Goal: Task Accomplishment & Management: Use online tool/utility

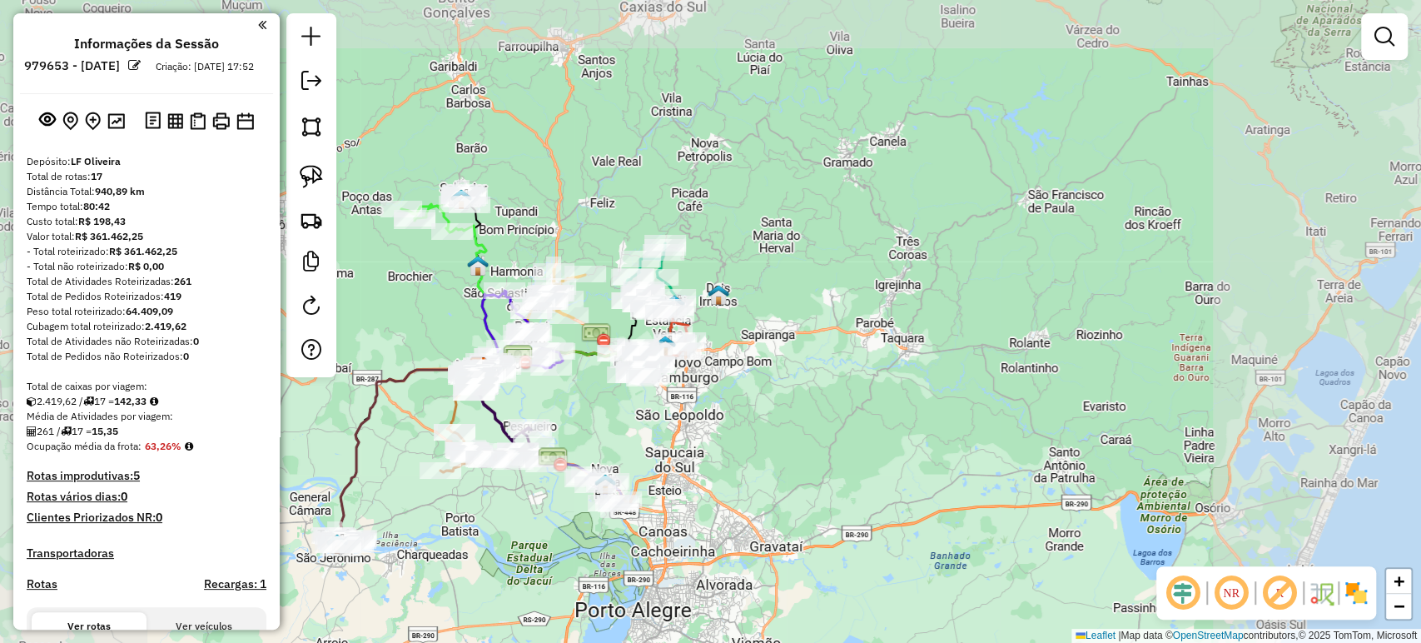
scroll to position [462, 0]
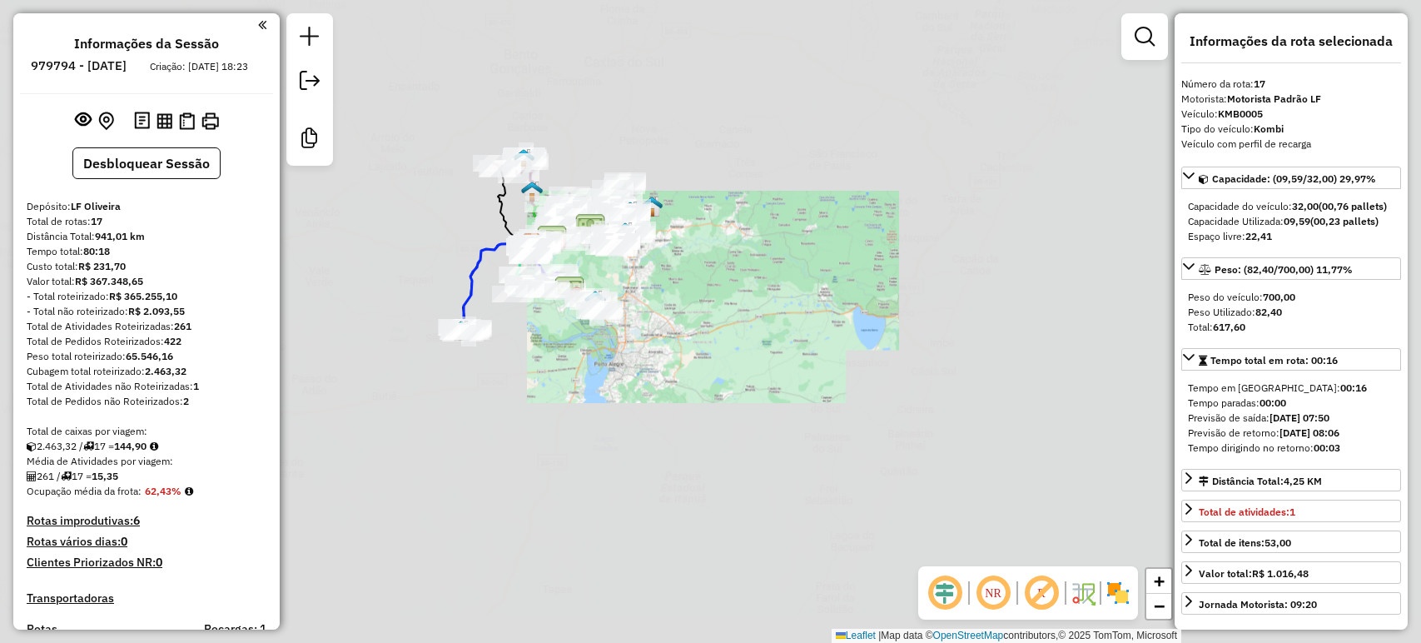
select select "**********"
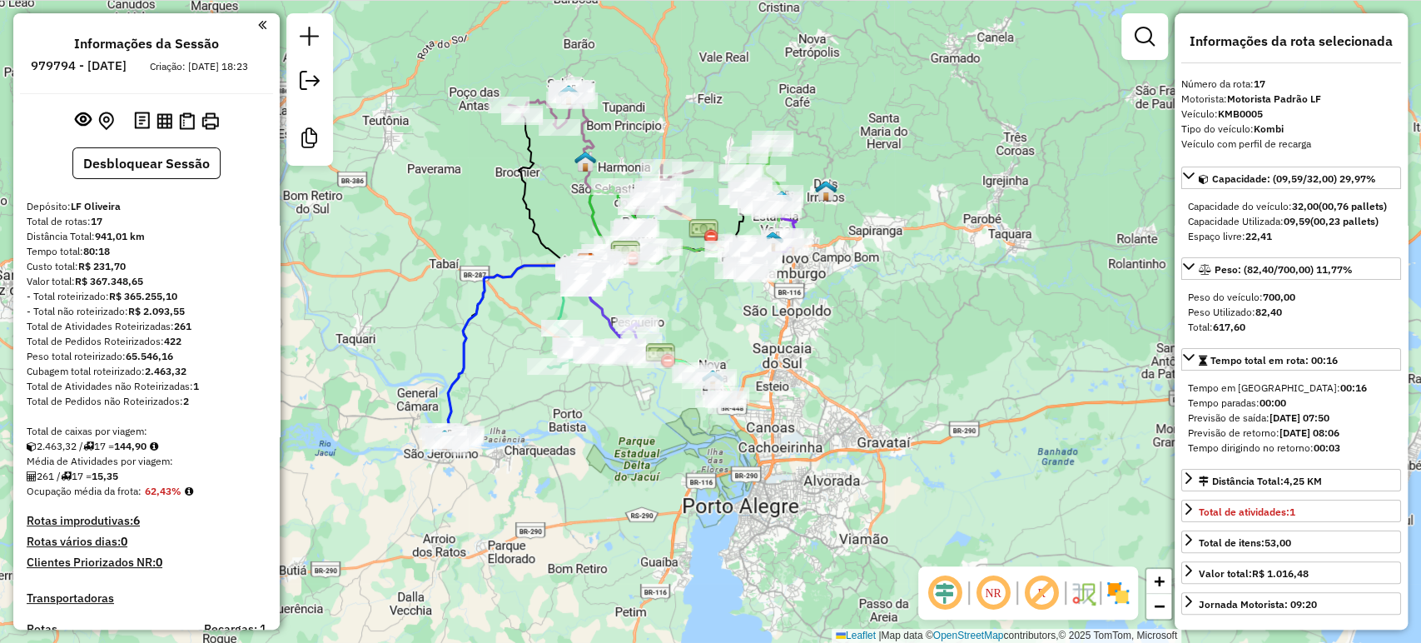
drag, startPoint x: 642, startPoint y: 281, endPoint x: 687, endPoint y: 293, distance: 46.4
click at [687, 293] on div "Janela de atendimento Grade de atendimento Capacidade Transportadoras Veículos …" at bounding box center [710, 321] width 1421 height 643
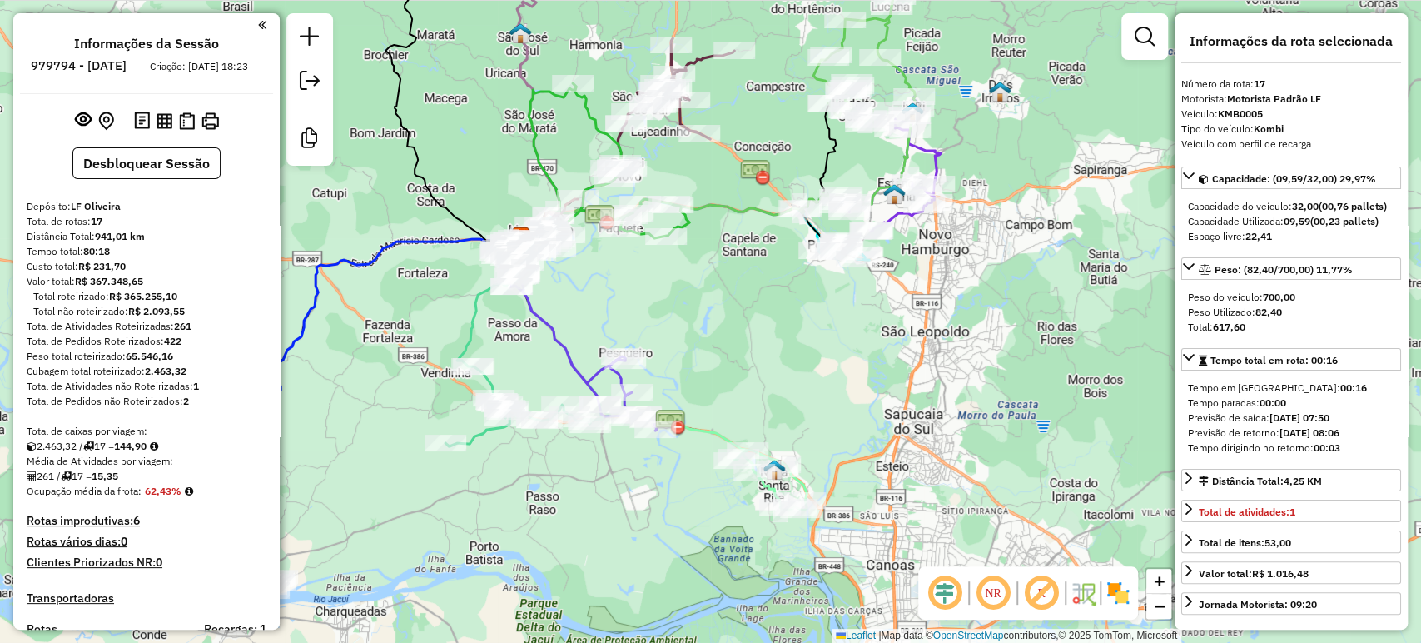
drag, startPoint x: 672, startPoint y: 298, endPoint x: 717, endPoint y: 311, distance: 47.7
click at [717, 311] on div "Janela de atendimento Grade de atendimento Capacidade Transportadoras Veículos …" at bounding box center [710, 321] width 1421 height 643
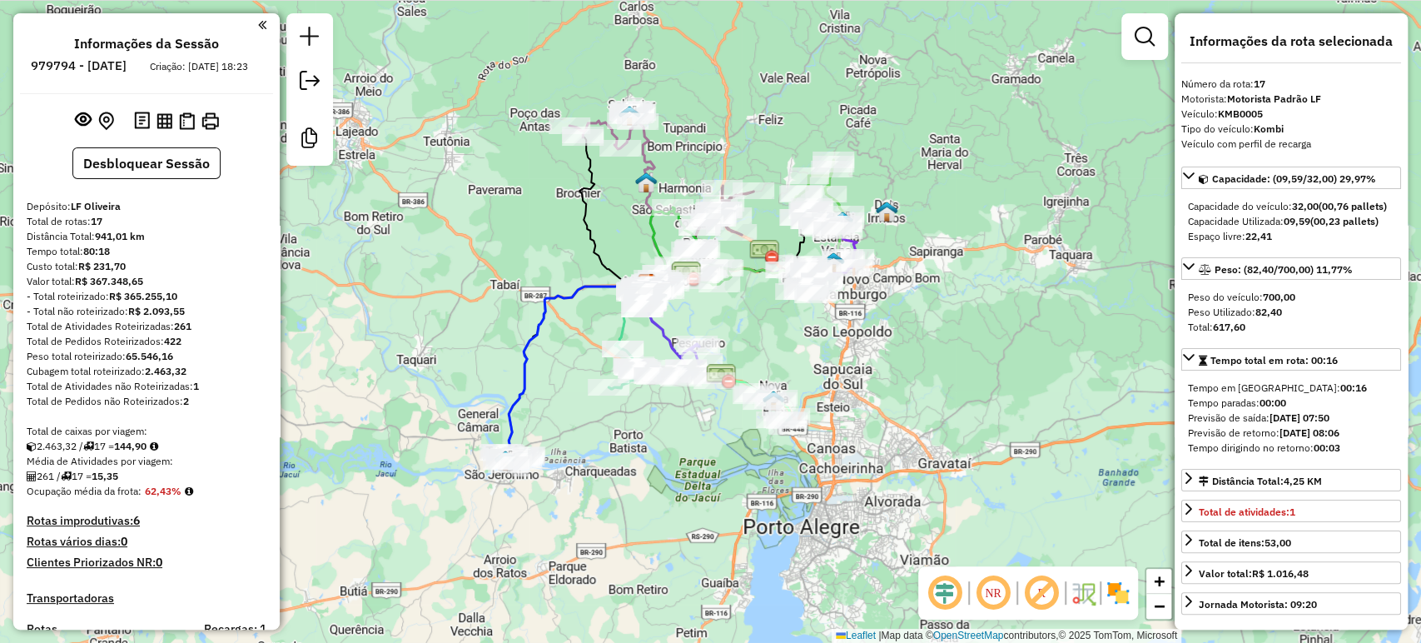
click at [718, 319] on div "Janela de atendimento Grade de atendimento Capacidade Transportadoras Veículos …" at bounding box center [710, 321] width 1421 height 643
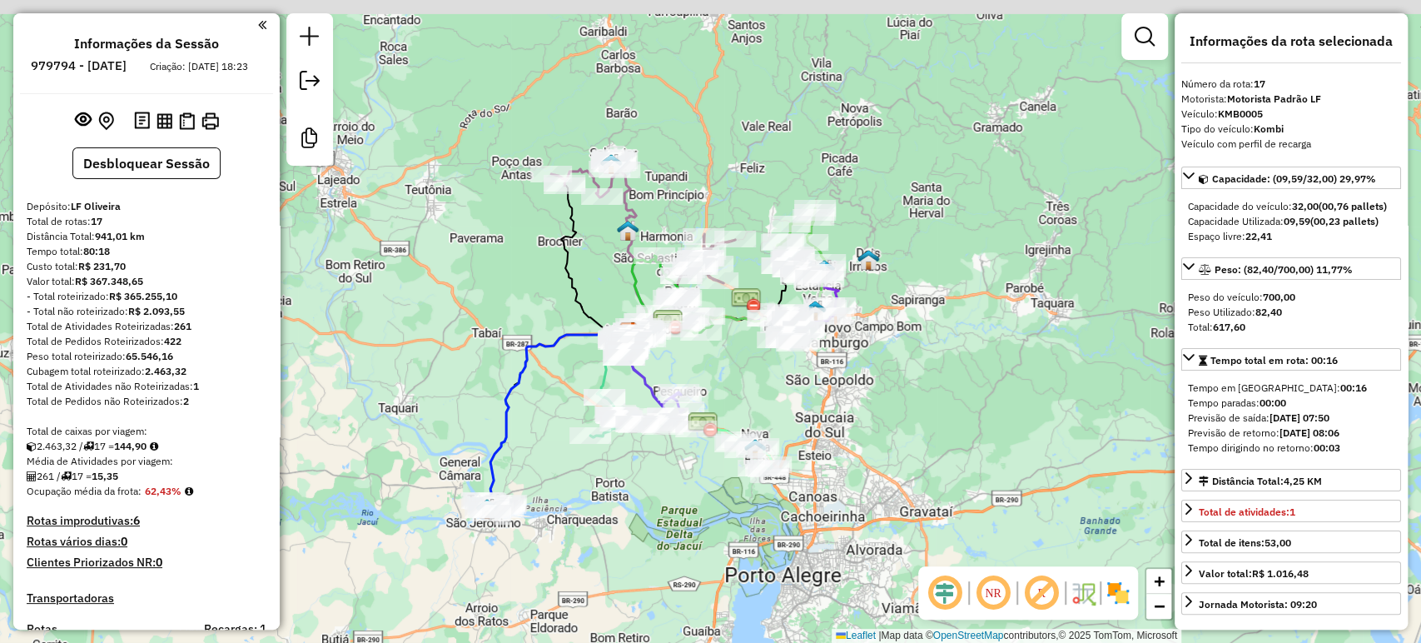
drag, startPoint x: 575, startPoint y: 199, endPoint x: 557, endPoint y: 247, distance: 51.6
click at [561, 247] on icon at bounding box center [594, 260] width 67 height 149
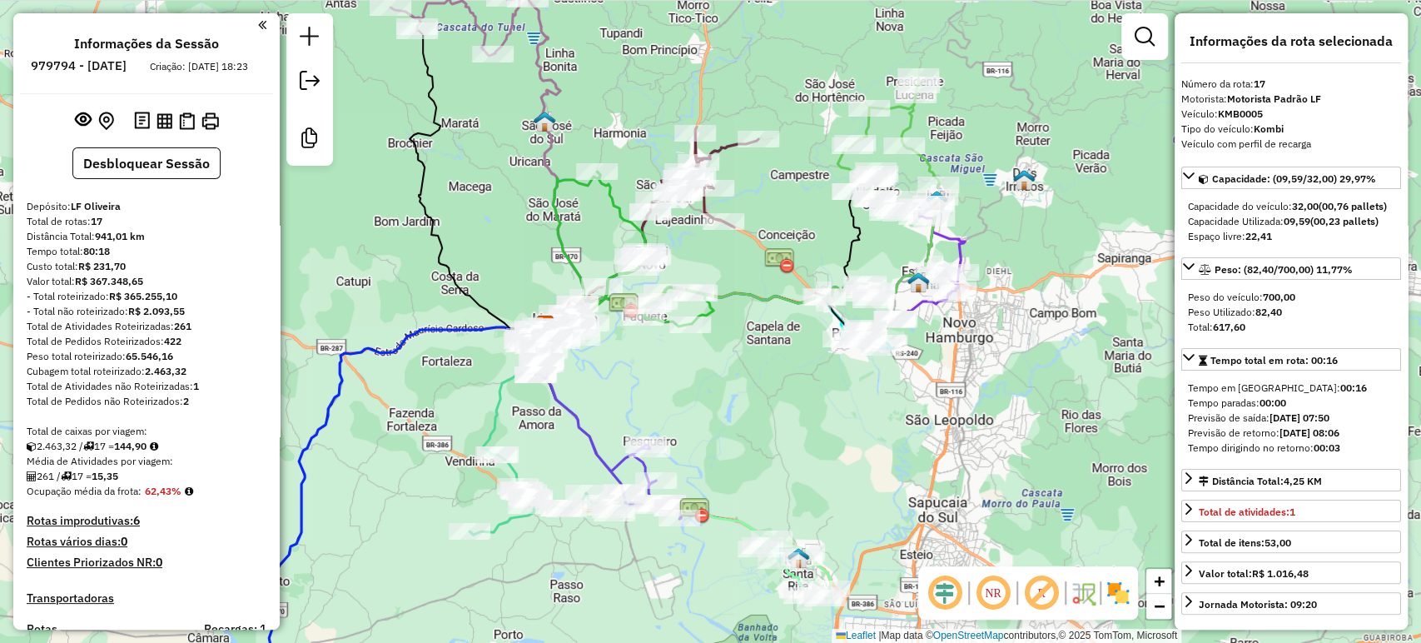
drag, startPoint x: 722, startPoint y: 373, endPoint x: 737, endPoint y: 374, distance: 15.8
click at [737, 374] on div "Janela de atendimento Grade de atendimento Capacidade Transportadoras Veículos …" at bounding box center [710, 321] width 1421 height 643
click at [694, 333] on div at bounding box center [691, 324] width 42 height 17
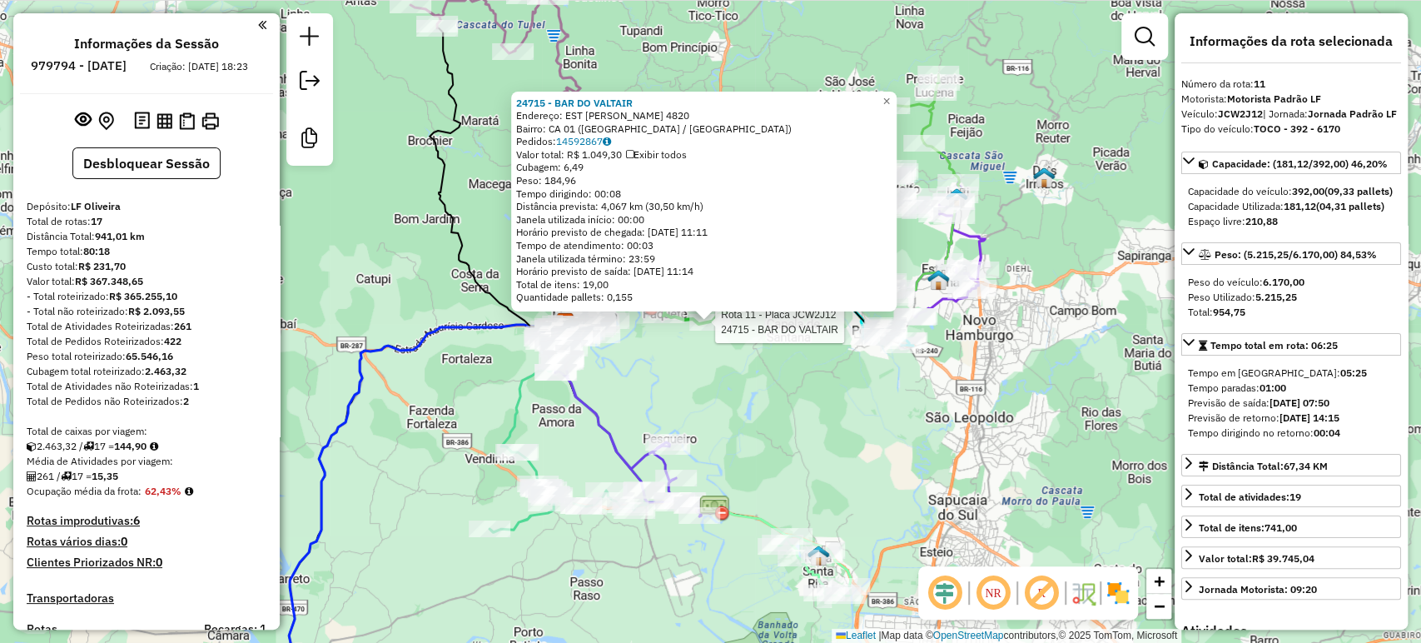
scroll to position [1546, 0]
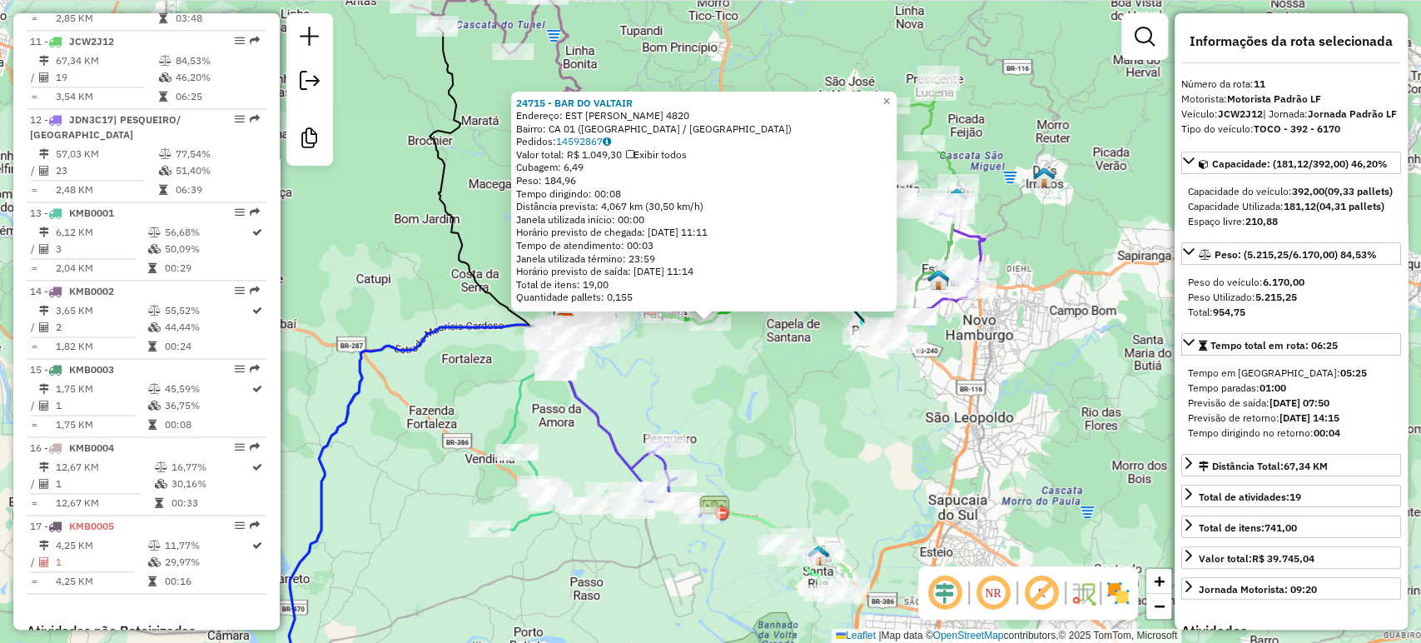
click at [769, 372] on div "24715 - BAR DO VALTAIR Endereço: EST JOAO ANTONIO 4820 Bairro: CA 01 (CAPELA DE…" at bounding box center [710, 321] width 1421 height 643
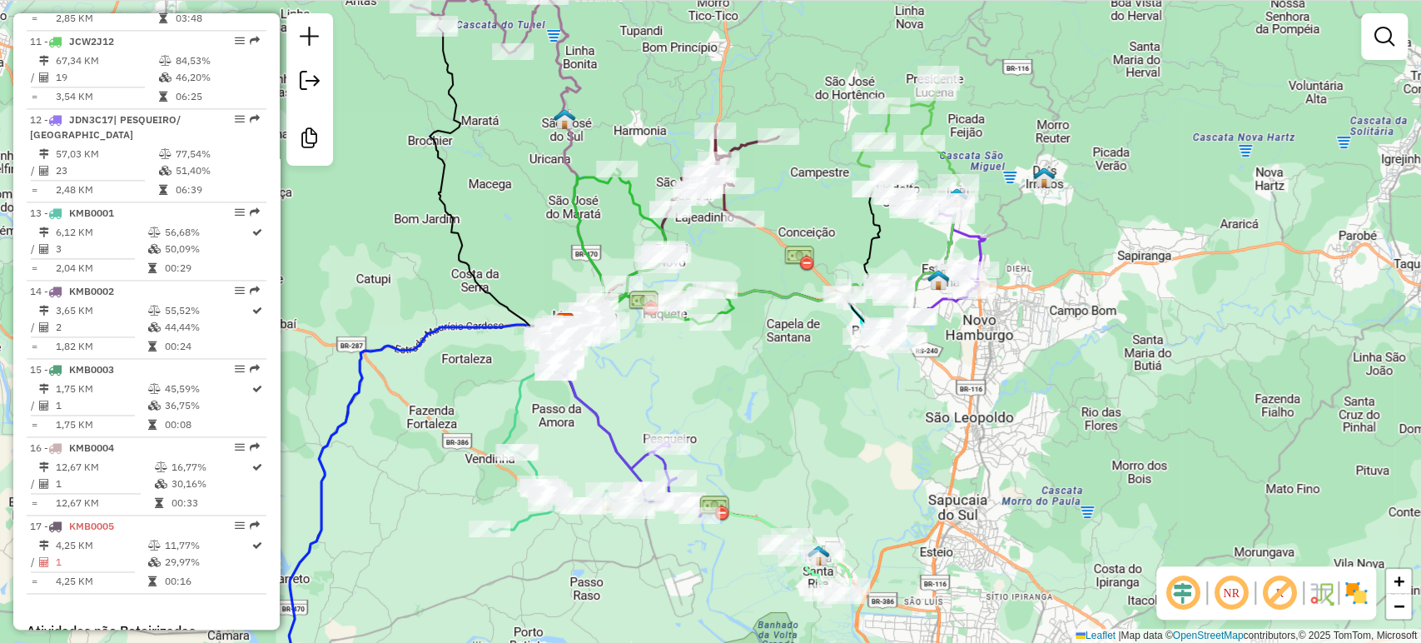
drag, startPoint x: 764, startPoint y: 388, endPoint x: 841, endPoint y: 368, distance: 79.1
click at [841, 368] on div "Janela de atendimento Grade de atendimento Capacidade Transportadoras Veículos …" at bounding box center [710, 321] width 1421 height 643
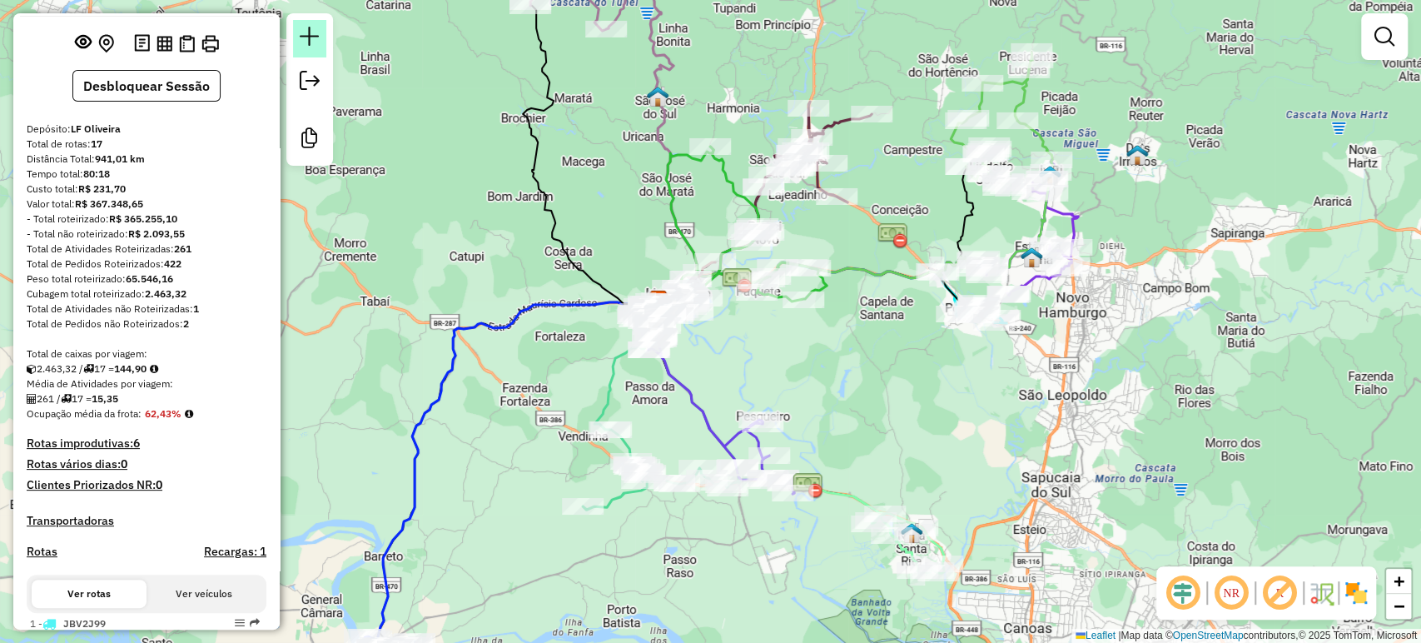
scroll to position [67, 0]
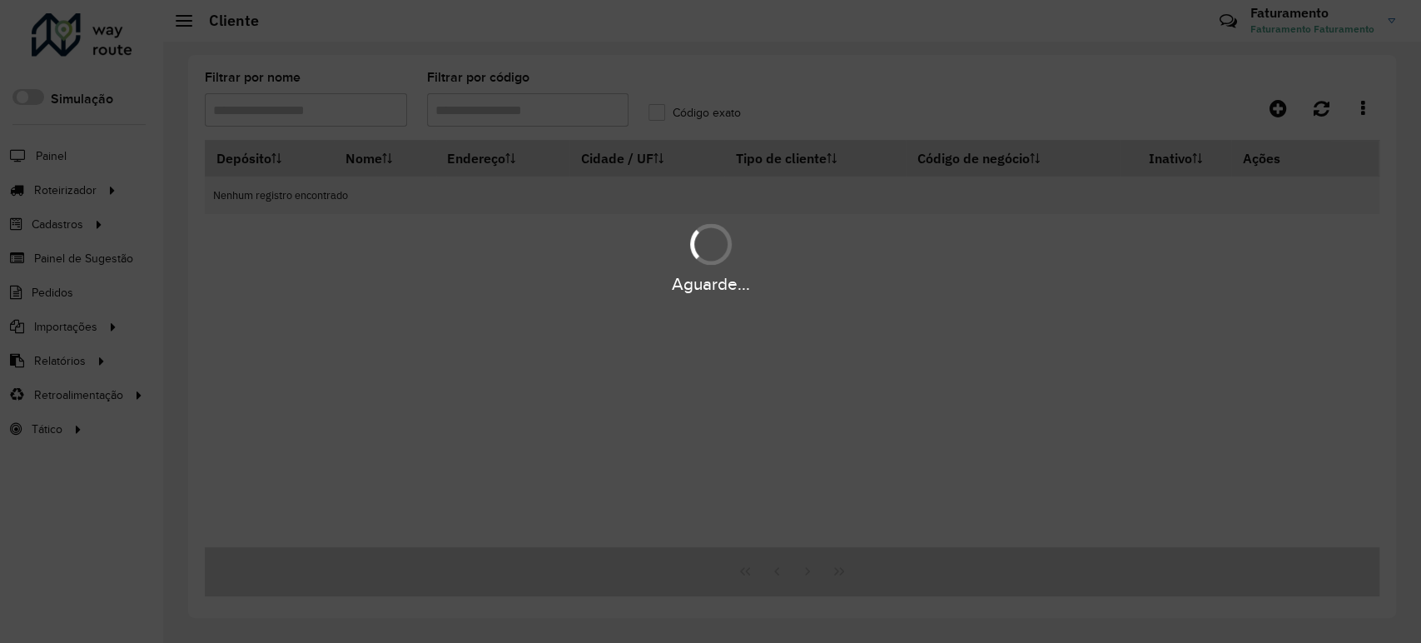
type input "*****"
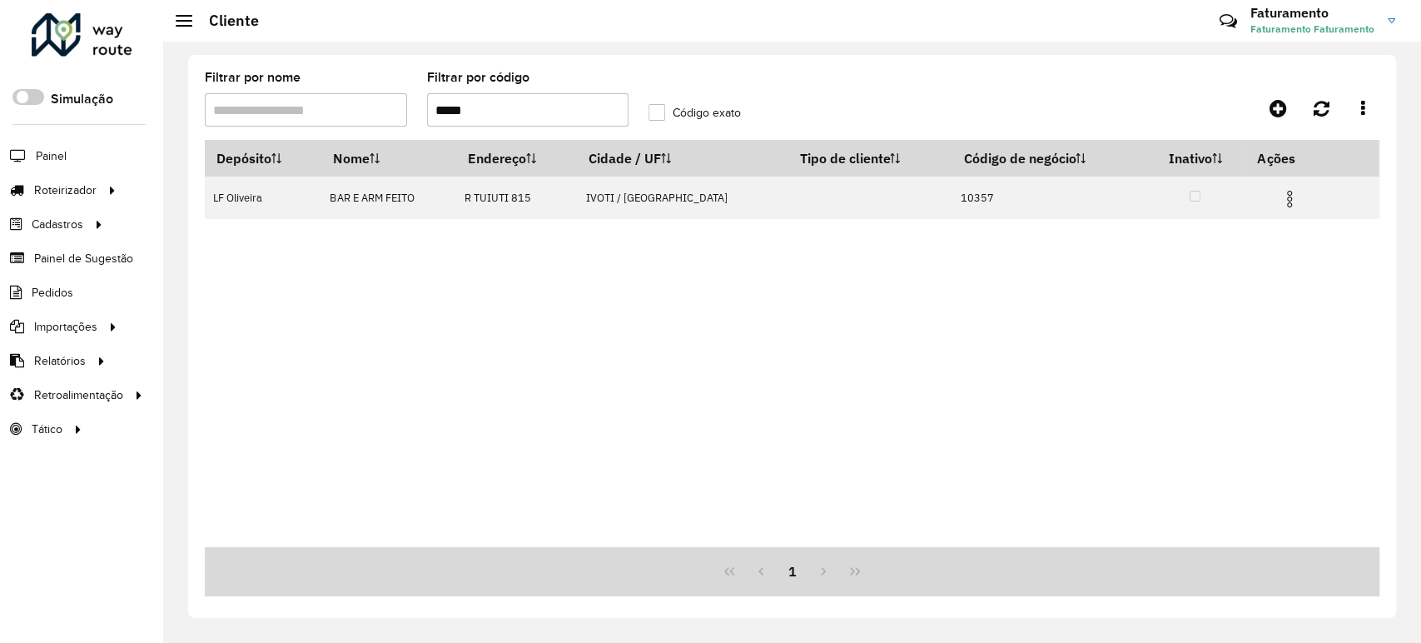
click at [497, 121] on input "*****" at bounding box center [528, 109] width 202 height 33
click at [498, 118] on input "*****" at bounding box center [528, 109] width 202 height 33
click at [498, 120] on input "*****" at bounding box center [528, 109] width 202 height 33
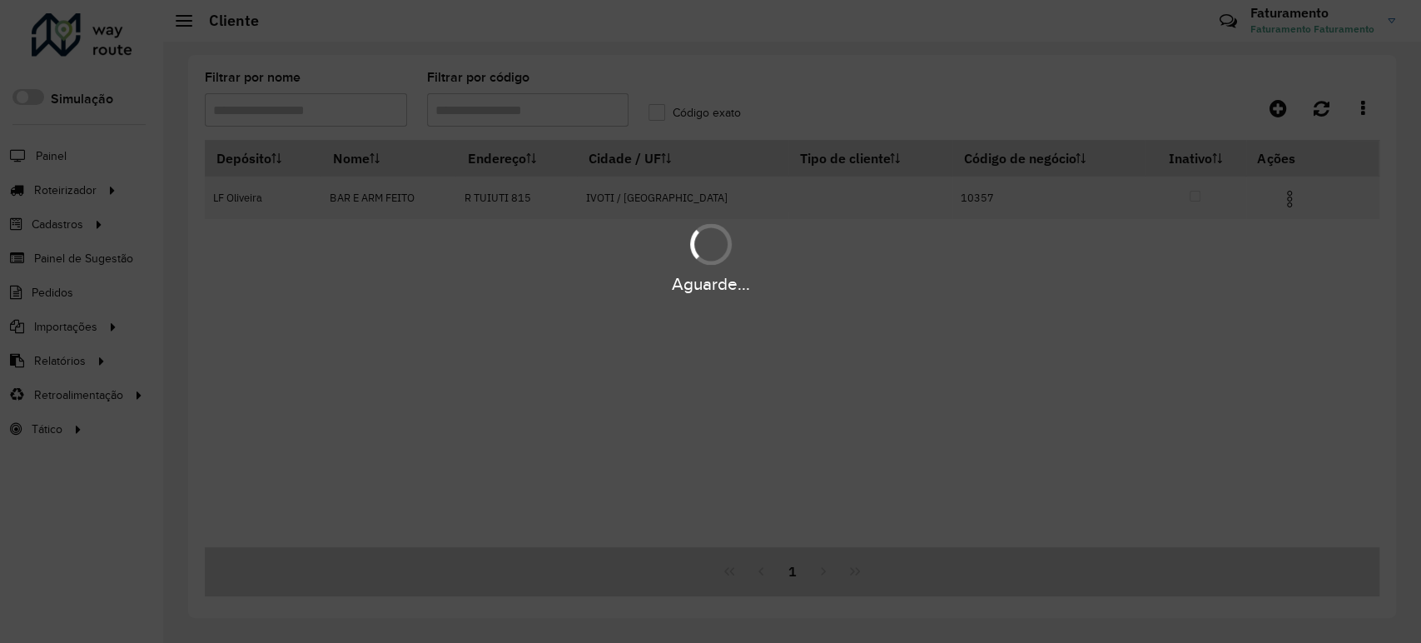
click at [359, 126] on div "Aguarde..." at bounding box center [710, 321] width 1421 height 643
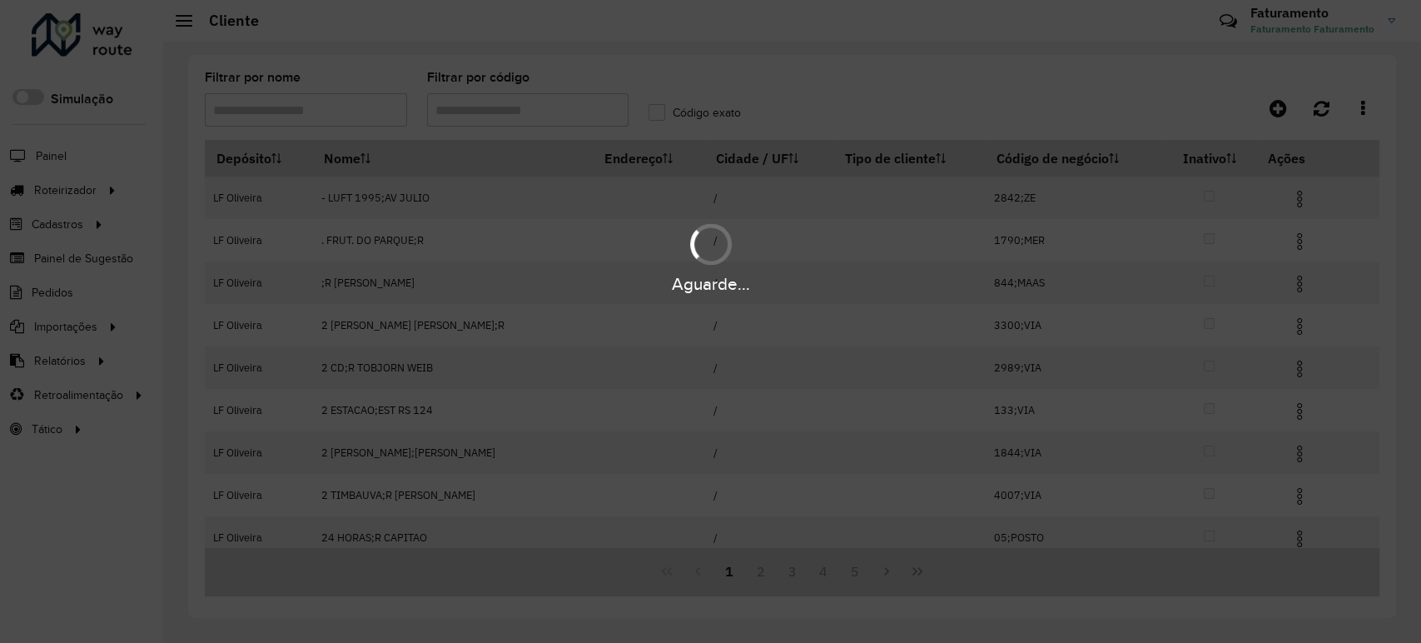
click at [346, 105] on input "Filtrar por nome" at bounding box center [306, 109] width 202 height 33
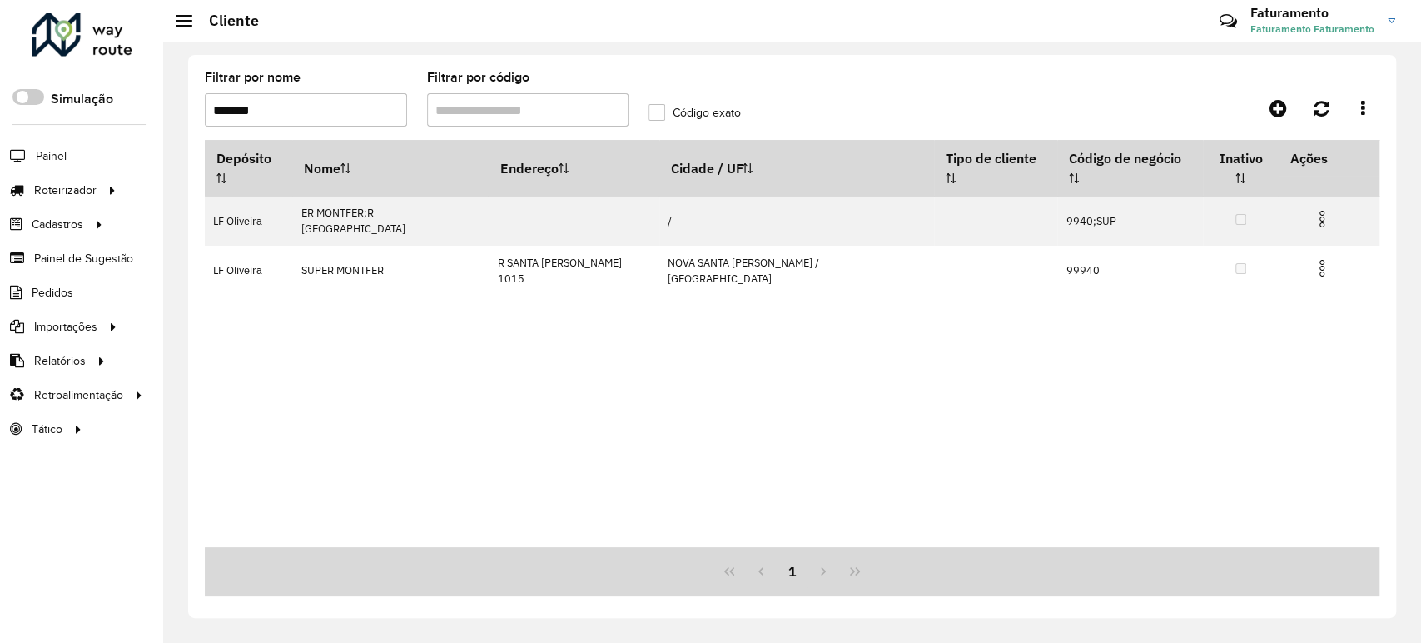
type input "*******"
click at [452, 105] on input "Filtrar por código" at bounding box center [528, 109] width 202 height 33
click at [366, 122] on input "*******" at bounding box center [306, 109] width 202 height 33
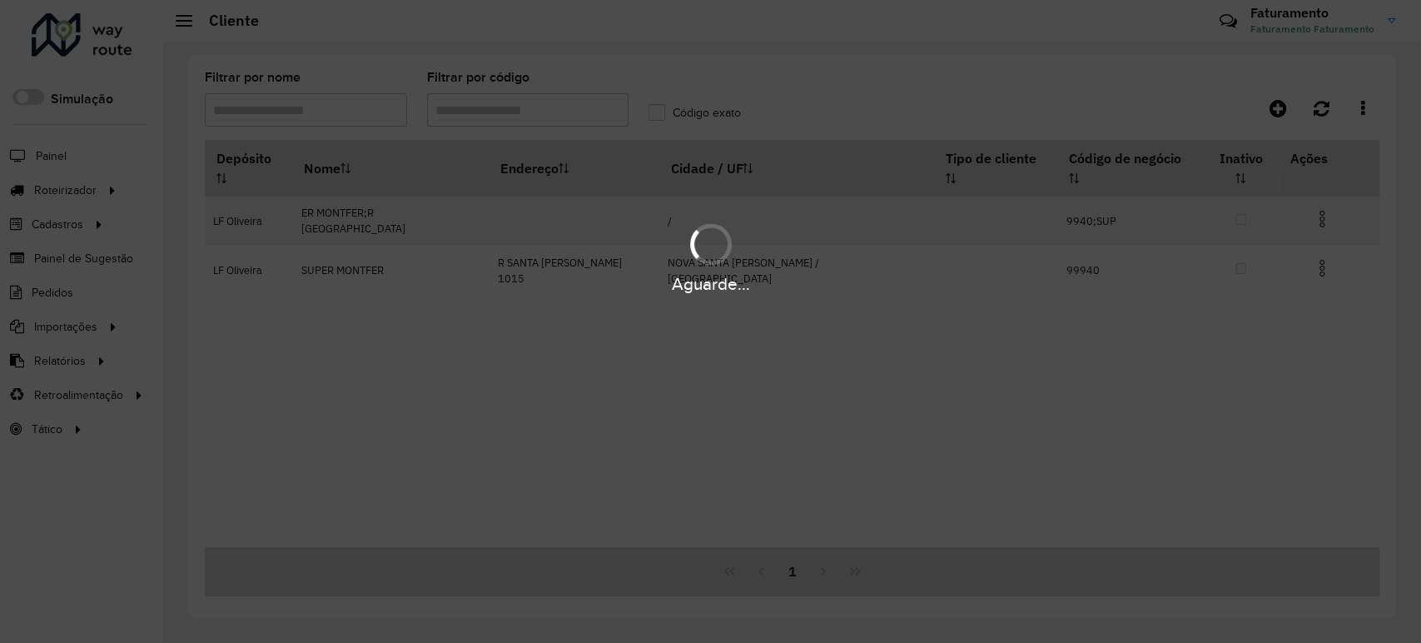
click at [489, 115] on div "Aguarde..." at bounding box center [710, 321] width 1421 height 643
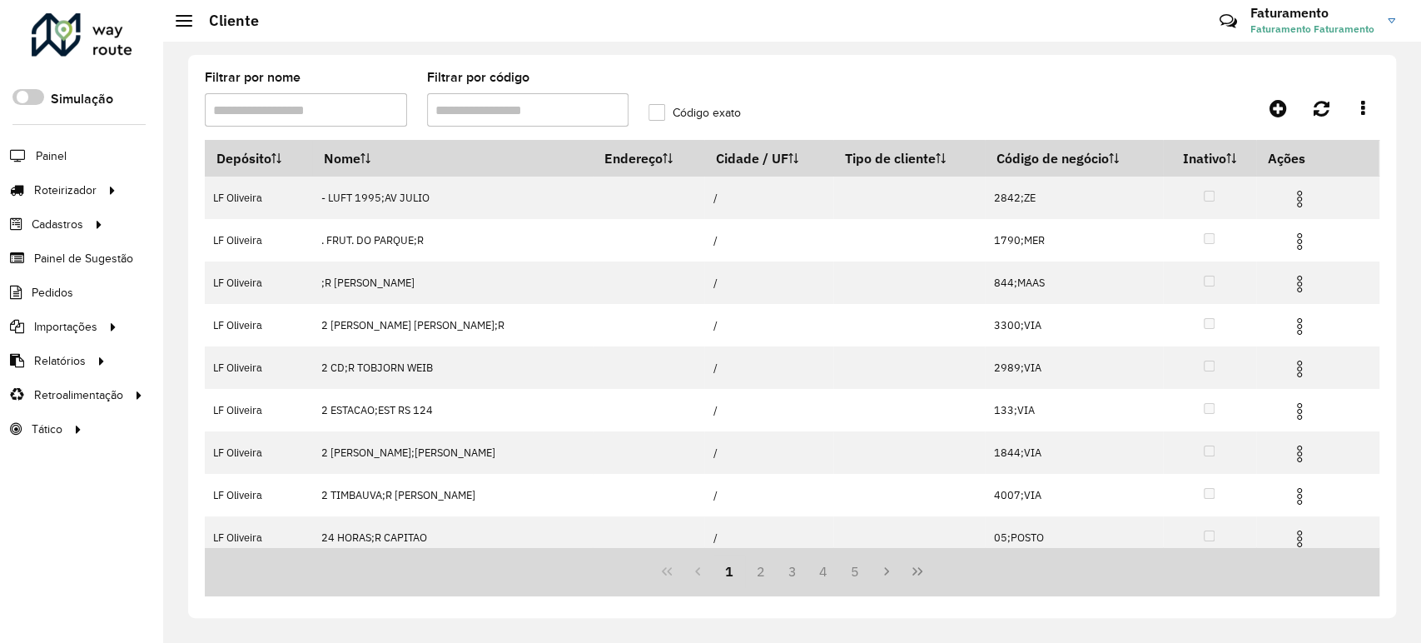
click at [477, 105] on input "Filtrar por código" at bounding box center [528, 109] width 202 height 33
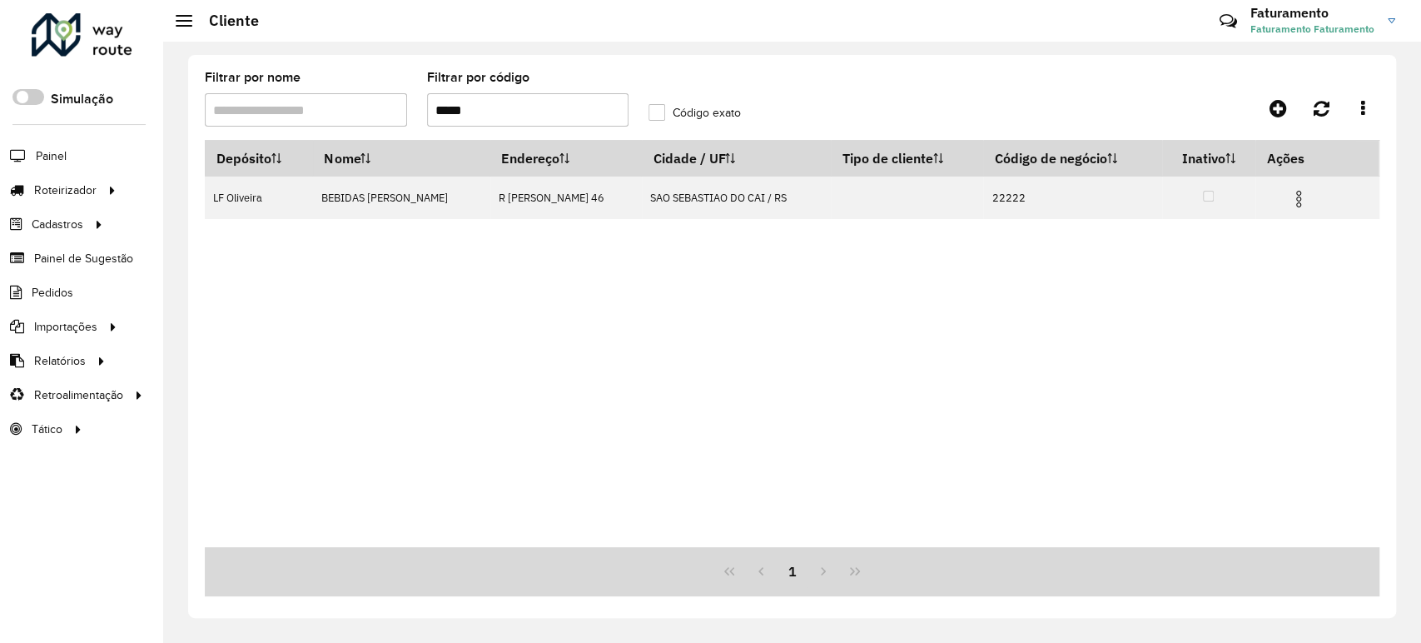
type input "*****"
click at [192, 196] on span "Entregas" at bounding box center [212, 189] width 47 height 17
click at [489, 103] on input "*****" at bounding box center [528, 109] width 202 height 33
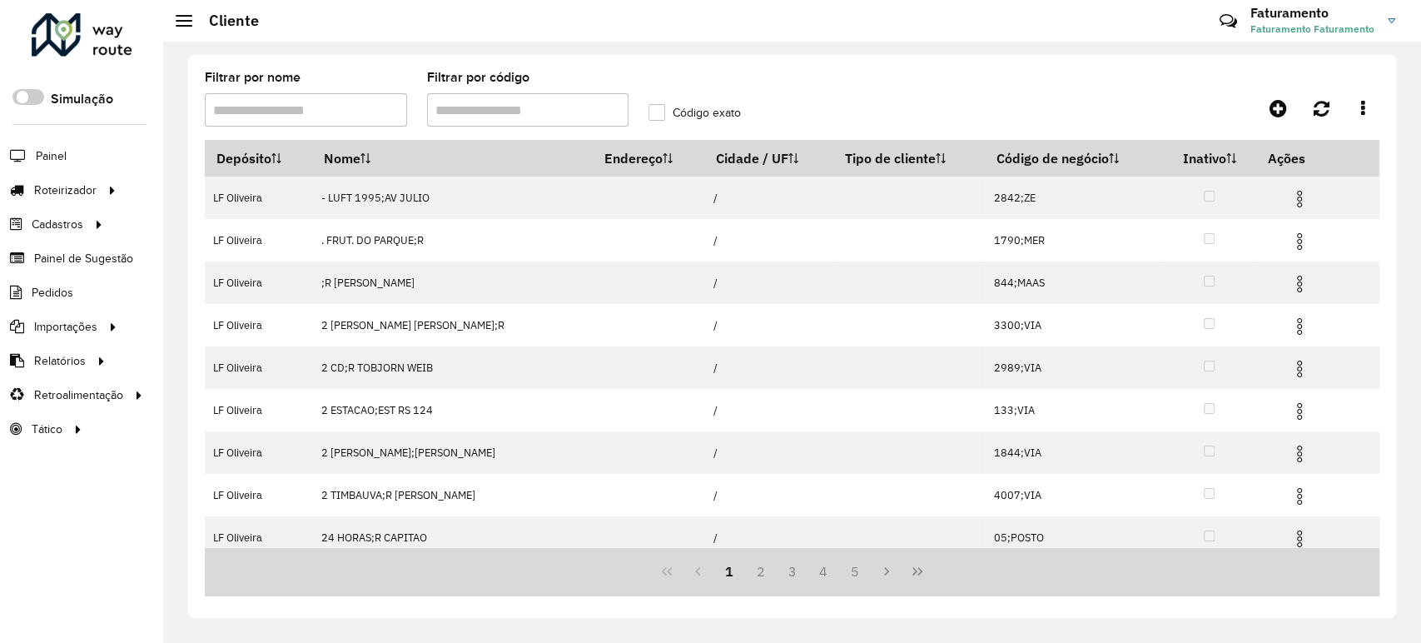
click at [452, 117] on input "Filtrar por código" at bounding box center [528, 109] width 202 height 33
click at [381, 111] on input "Filtrar por nome" at bounding box center [306, 109] width 202 height 33
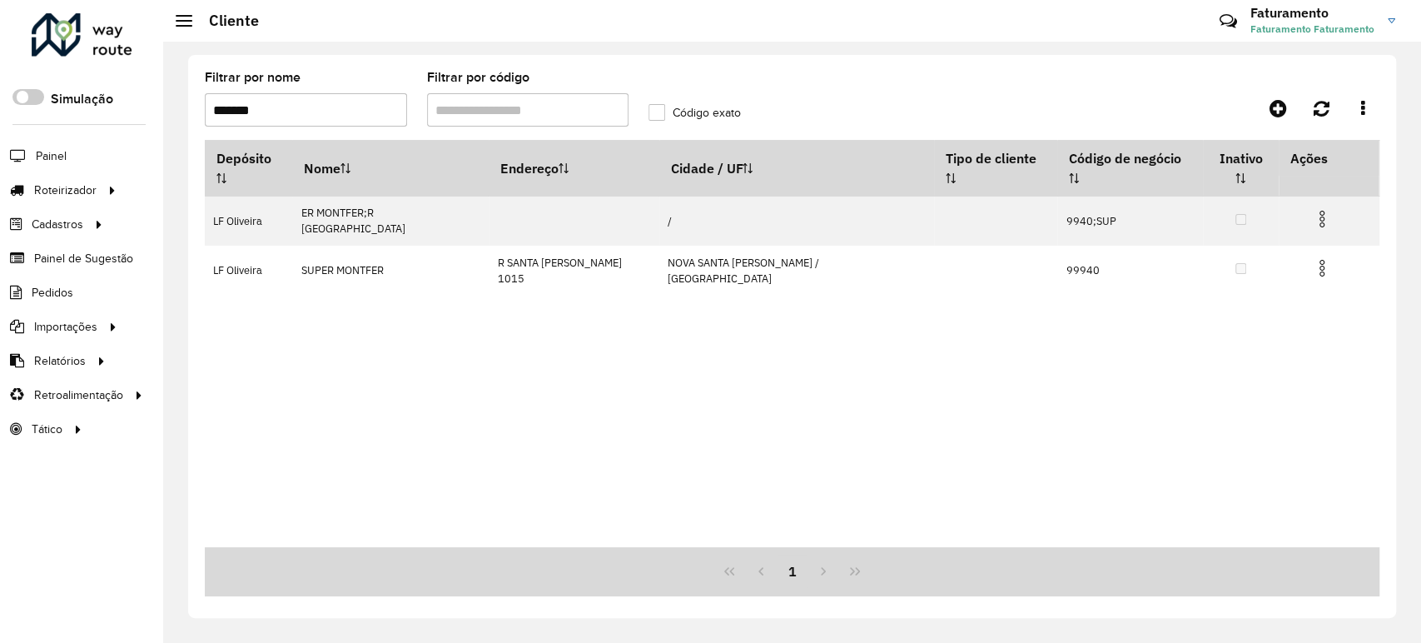
type input "*******"
drag, startPoint x: 378, startPoint y: 105, endPoint x: 197, endPoint y: 119, distance: 181.2
click at [199, 119] on formly-field "Filtrar por nome *******" at bounding box center [306, 106] width 222 height 68
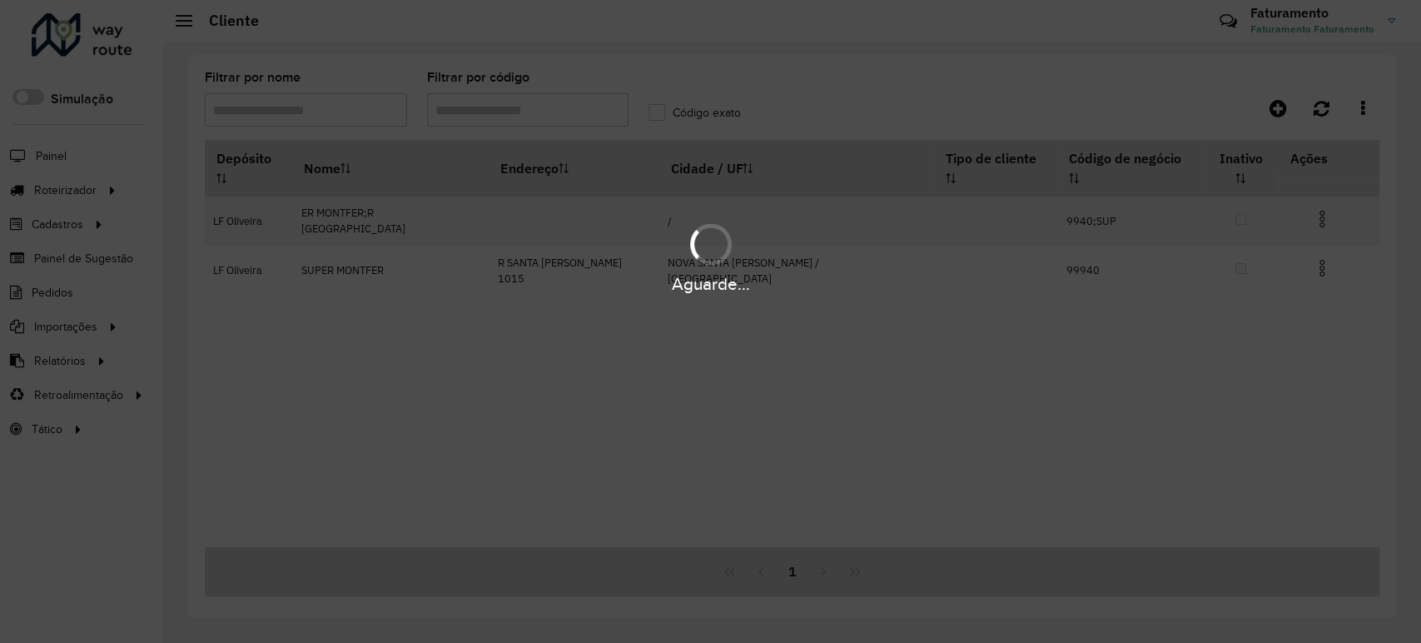
click at [488, 110] on div "Aguarde..." at bounding box center [710, 321] width 1421 height 643
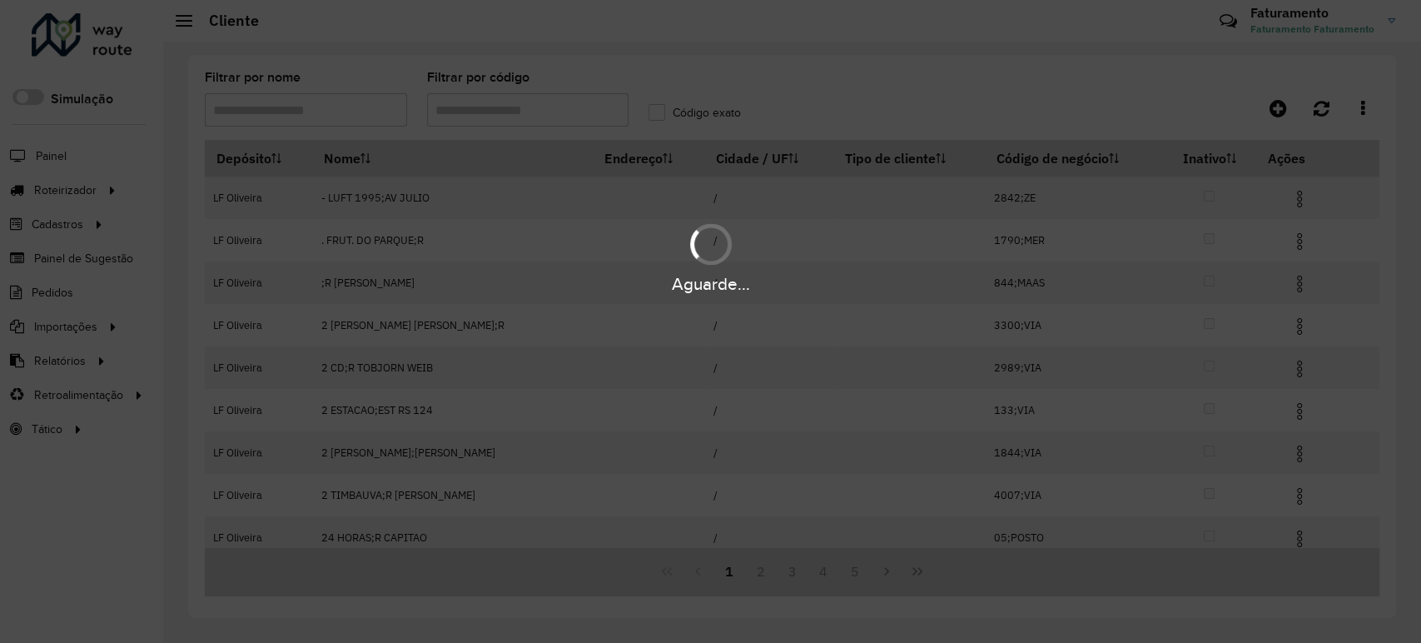
click at [488, 110] on div "Aguarde..." at bounding box center [710, 321] width 1421 height 643
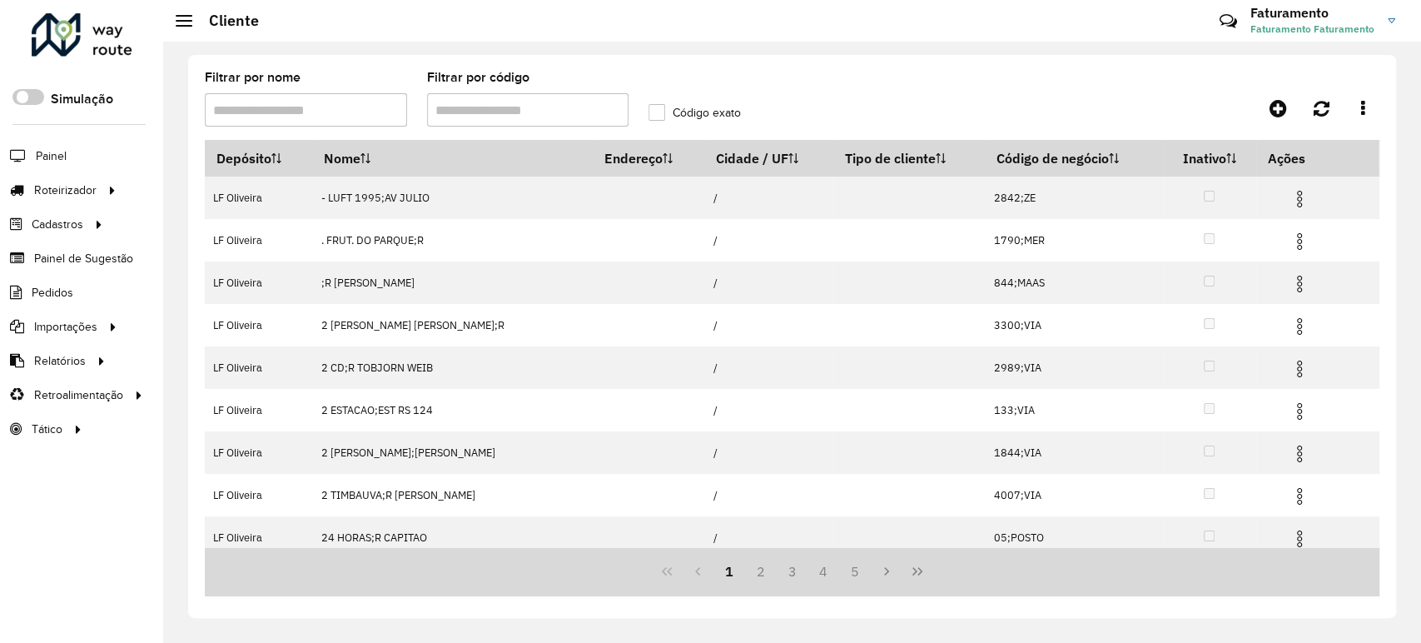
click at [488, 110] on input "Filtrar por código" at bounding box center [528, 109] width 202 height 33
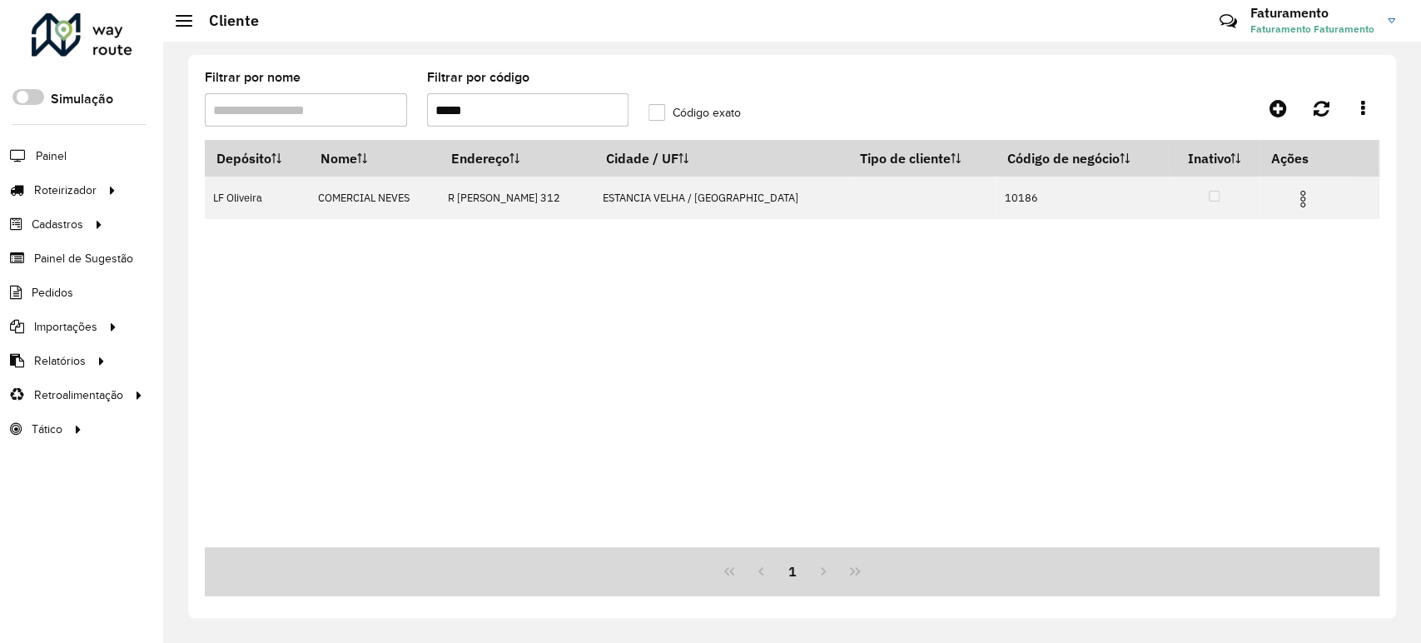
type input "*****"
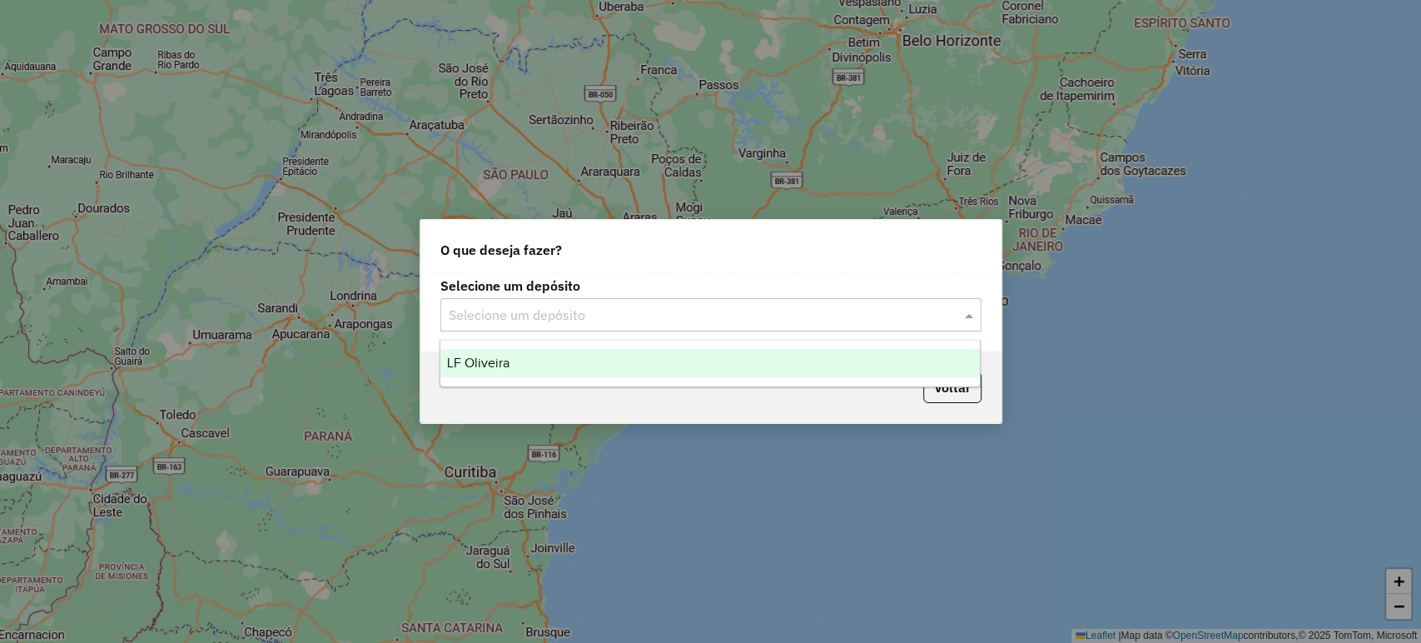
click at [661, 307] on input "text" at bounding box center [694, 315] width 491 height 20
click at [678, 366] on div "LF Oliveira" at bounding box center [709, 363] width 539 height 28
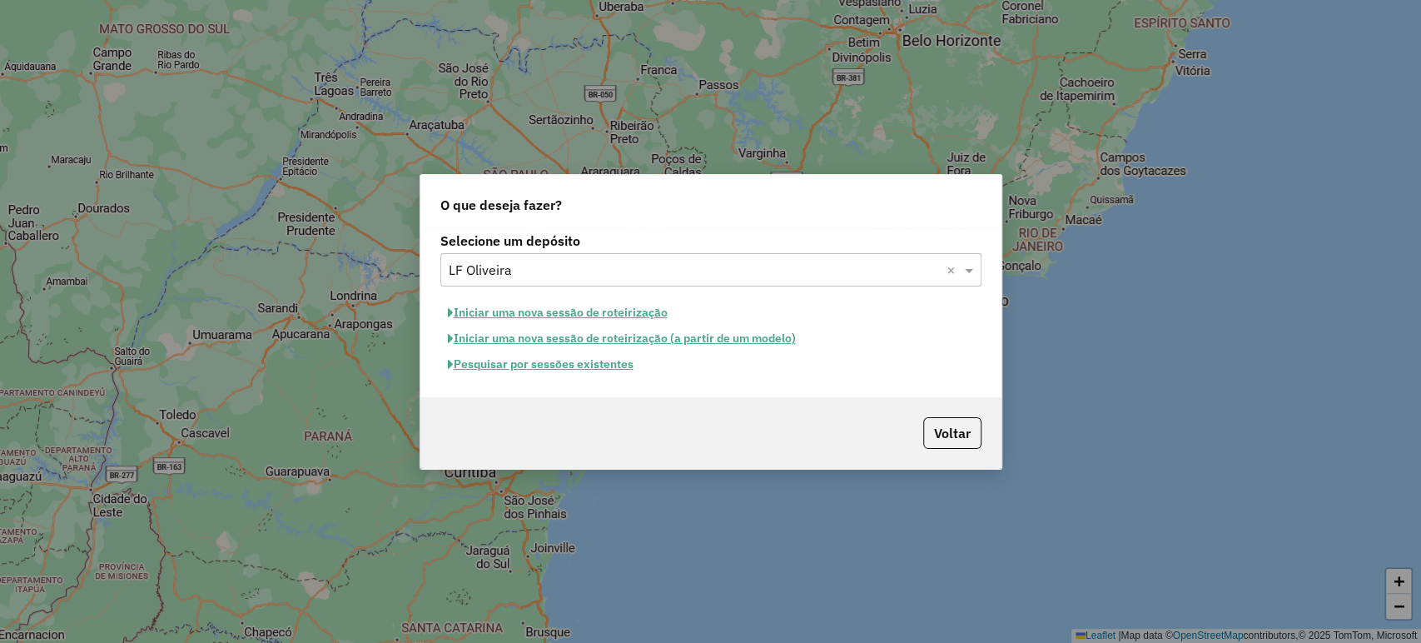
click at [613, 371] on button "Pesquisar por sessões existentes" at bounding box center [540, 364] width 201 height 26
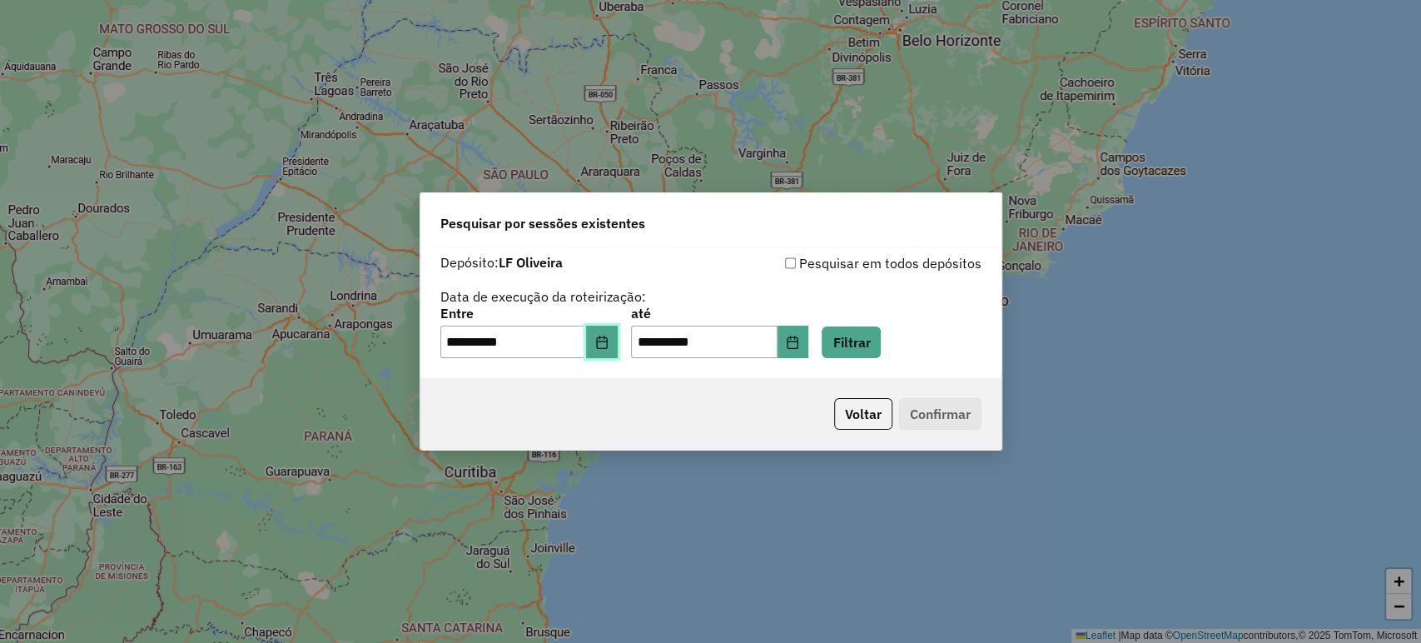
click at [608, 340] on icon "Choose Date" at bounding box center [601, 341] width 13 height 13
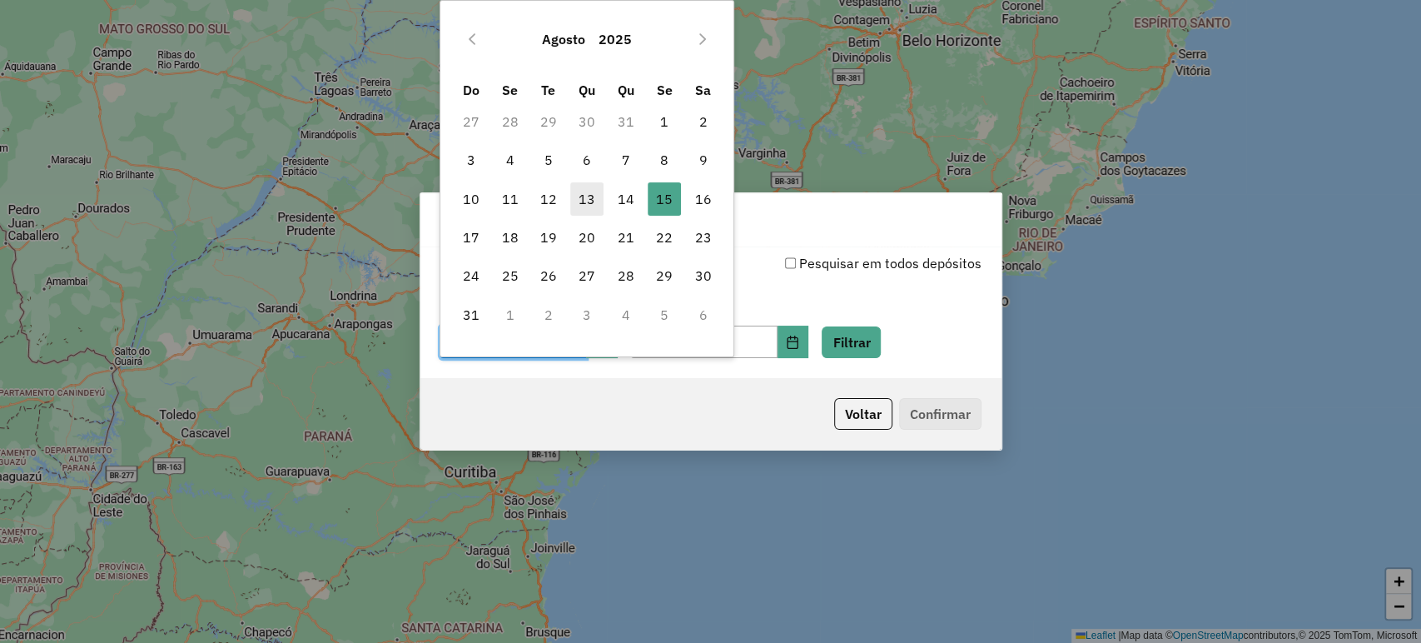
click at [577, 210] on span "13" at bounding box center [586, 198] width 33 height 33
type input "**********"
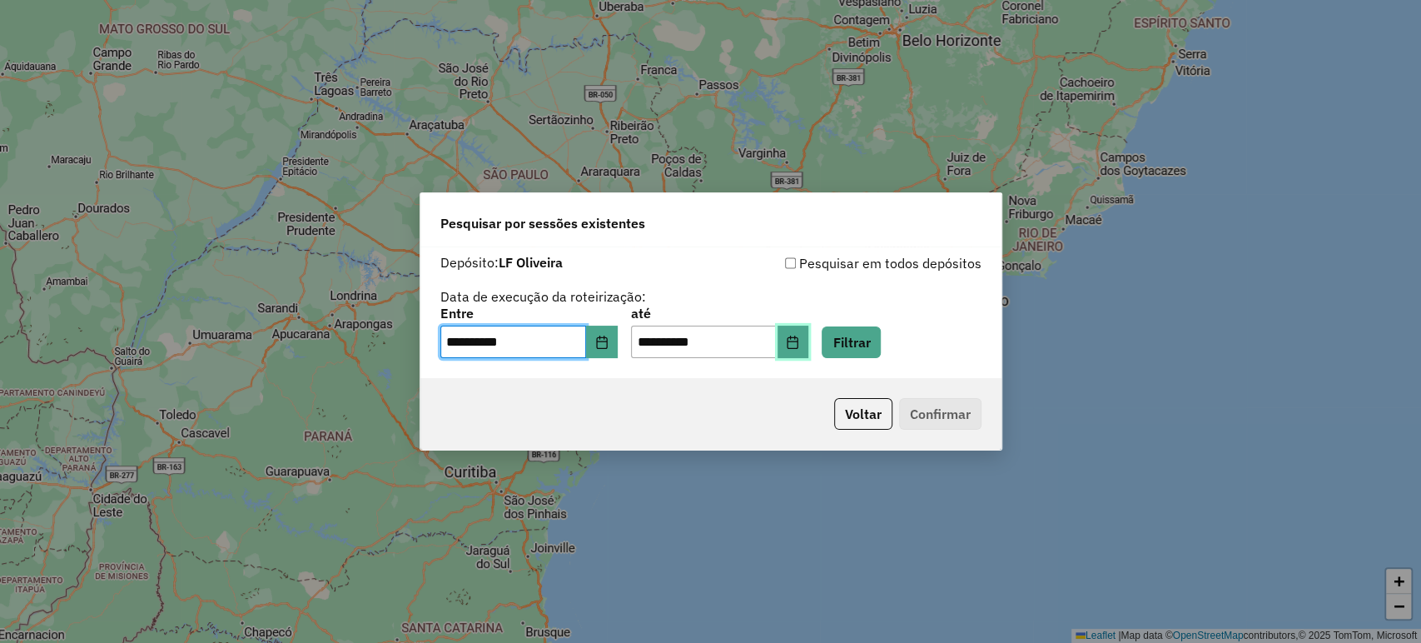
click at [809, 345] on button "Choose Date" at bounding box center [793, 341] width 32 height 33
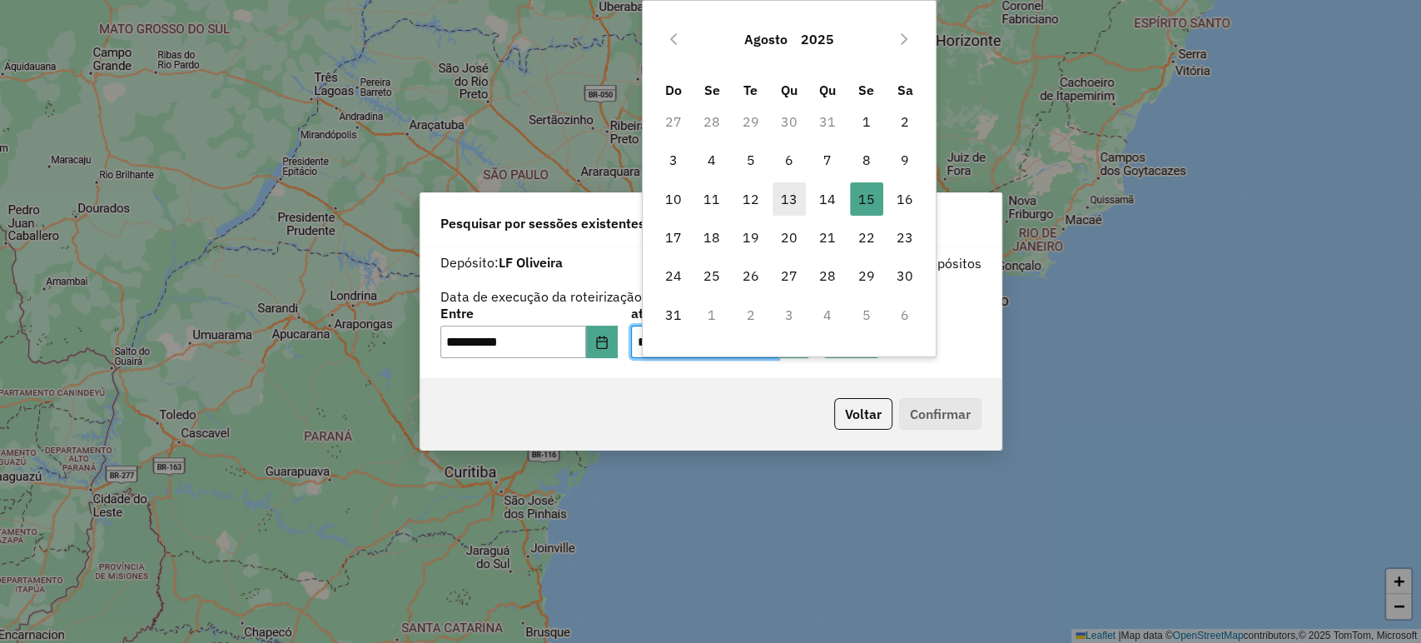
click at [783, 198] on span "13" at bounding box center [788, 198] width 33 height 33
type input "**********"
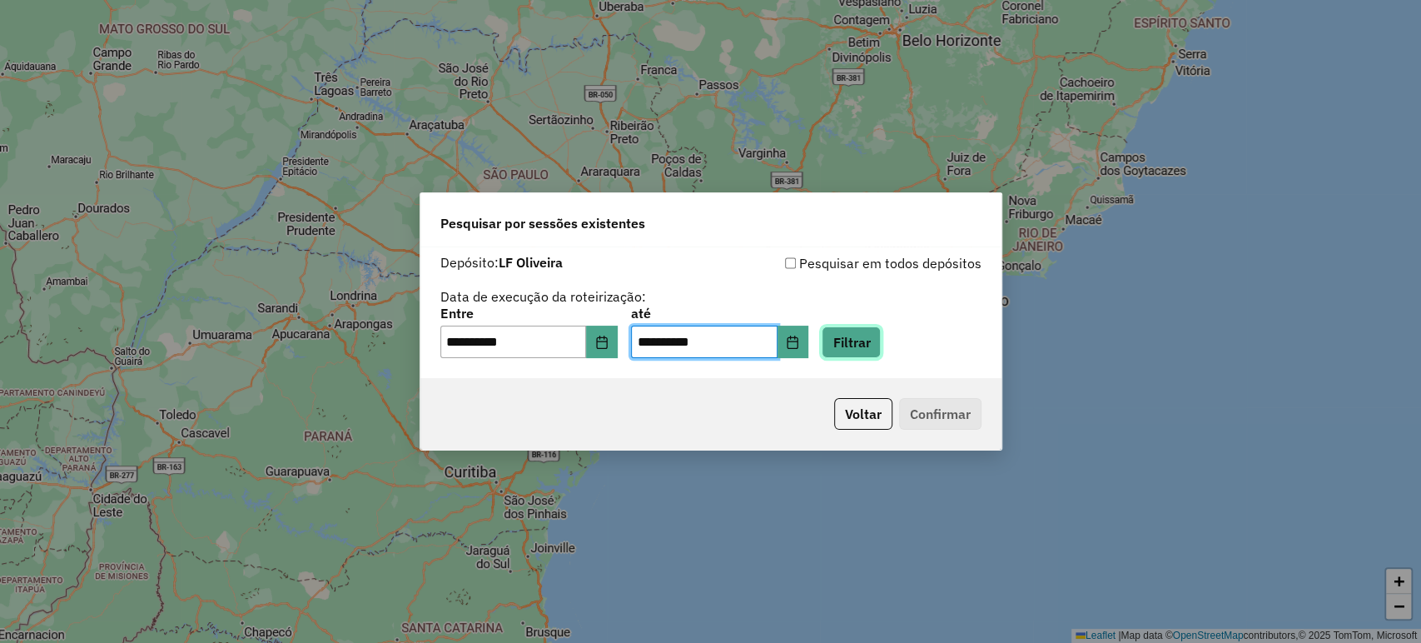
click at [881, 335] on button "Filtrar" at bounding box center [851, 342] width 59 height 32
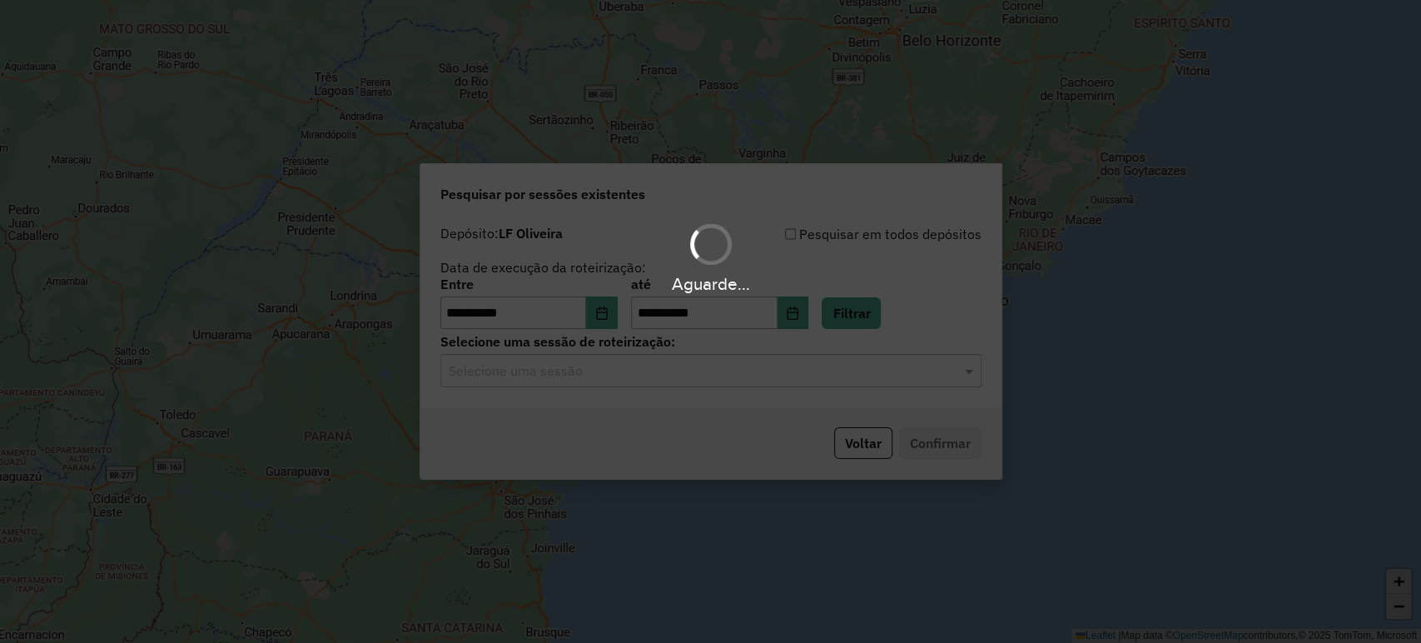
click at [862, 375] on input "text" at bounding box center [694, 371] width 491 height 20
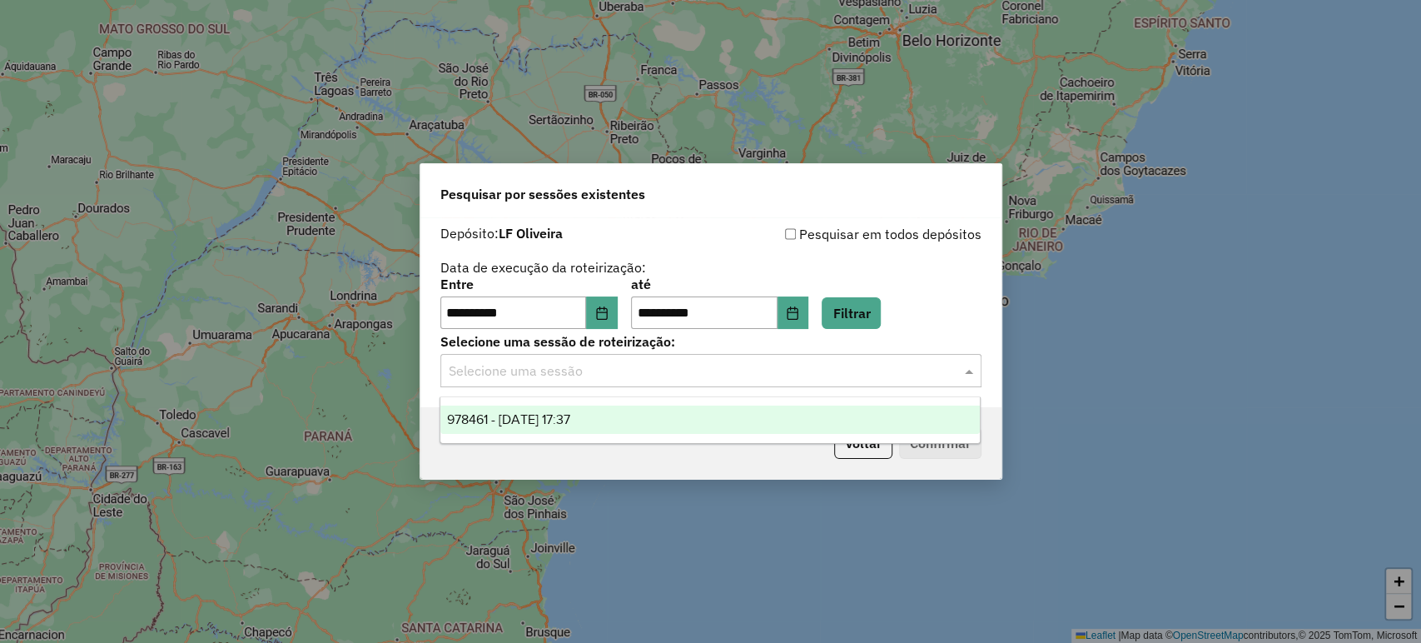
click at [871, 413] on div "978461 - 13/08/2025 17:37" at bounding box center [709, 419] width 539 height 28
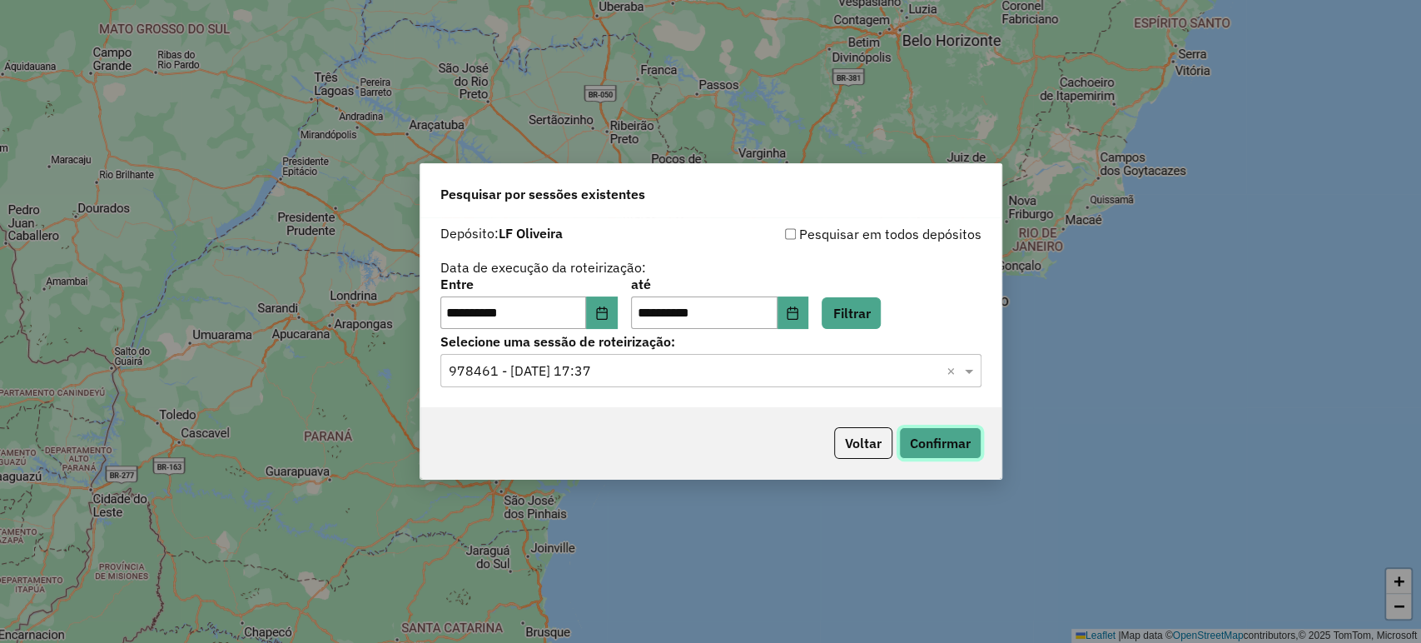
click at [923, 439] on button "Confirmar" at bounding box center [940, 443] width 82 height 32
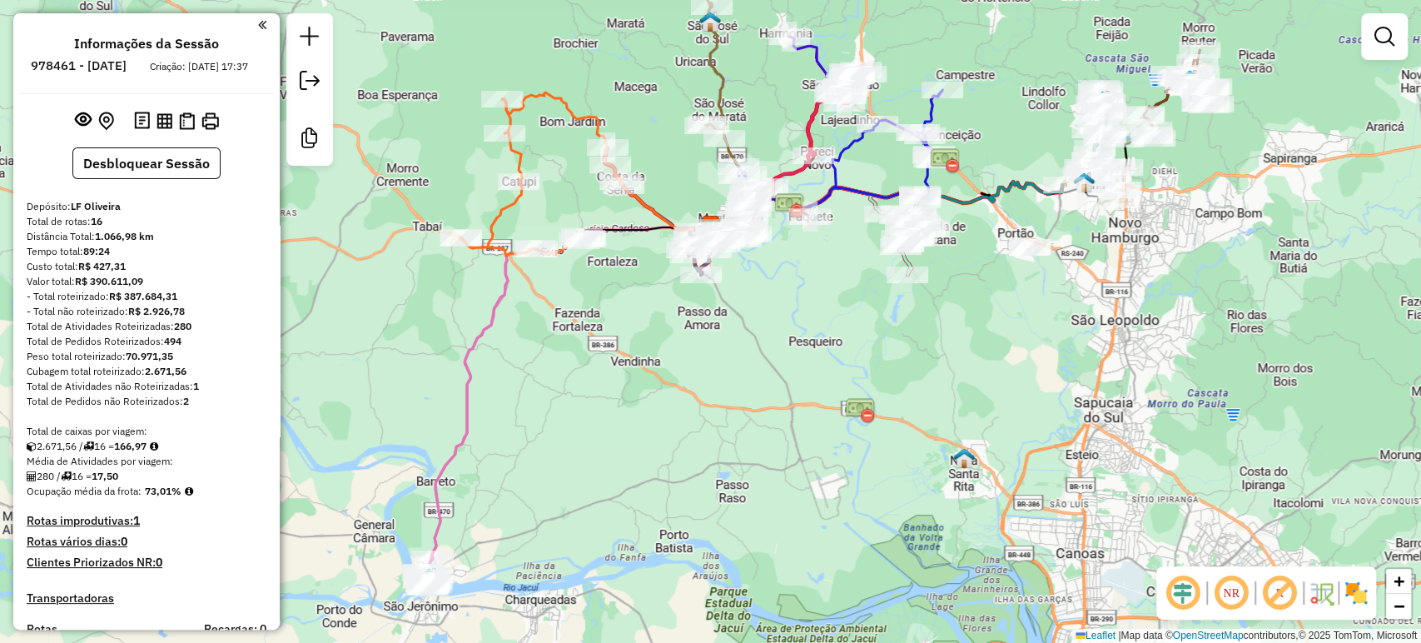
drag, startPoint x: 754, startPoint y: 416, endPoint x: 766, endPoint y: 334, distance: 83.2
click at [766, 334] on div "Janela de atendimento Grade de atendimento Capacidade Transportadoras Veículos …" at bounding box center [710, 321] width 1421 height 643
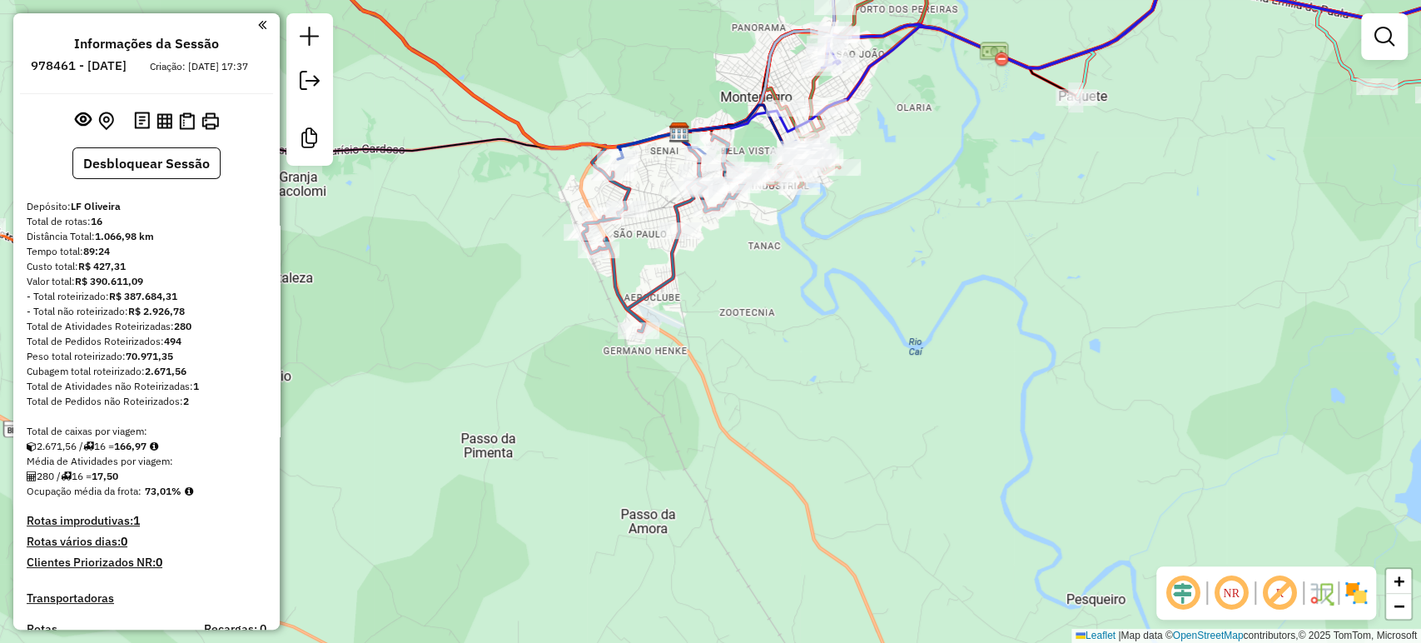
drag, startPoint x: 550, startPoint y: 265, endPoint x: 673, endPoint y: 251, distance: 123.9
click at [673, 251] on icon at bounding box center [538, 127] width 487 height 409
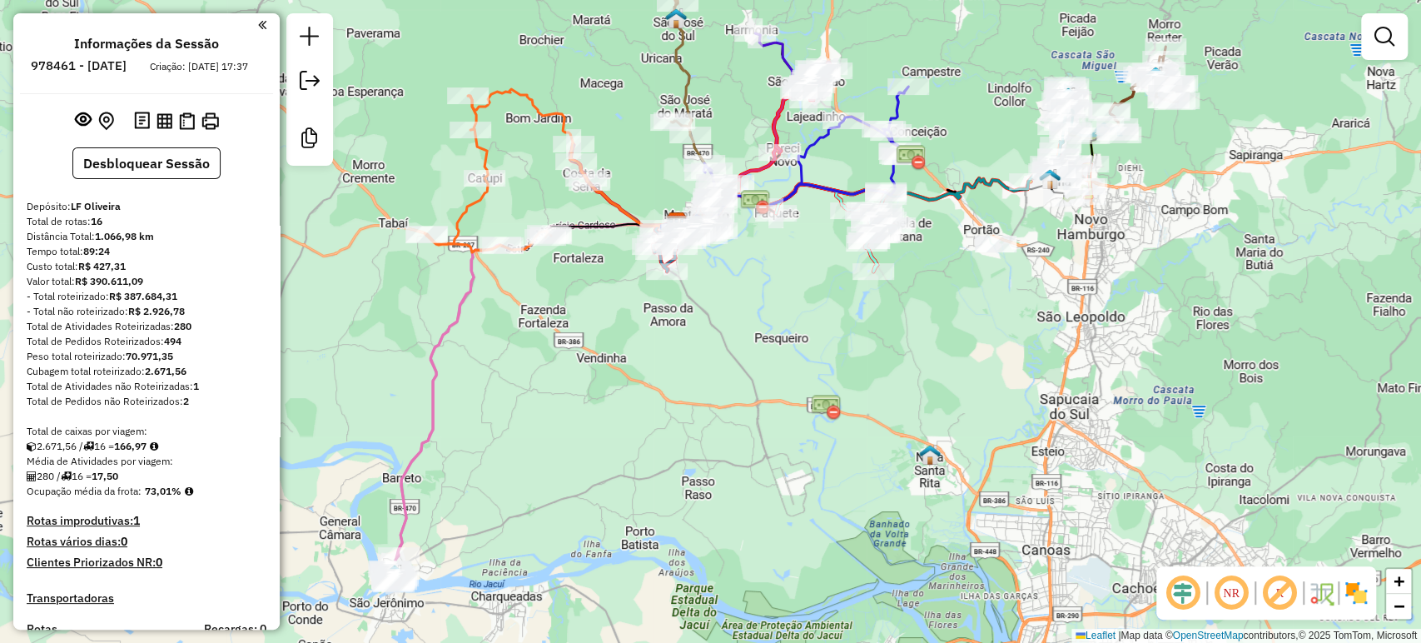
drag, startPoint x: 762, startPoint y: 290, endPoint x: 763, endPoint y: 303, distance: 12.5
click at [763, 303] on div "Janela de atendimento Grade de atendimento Capacidade Transportadoras Veículos …" at bounding box center [710, 321] width 1421 height 643
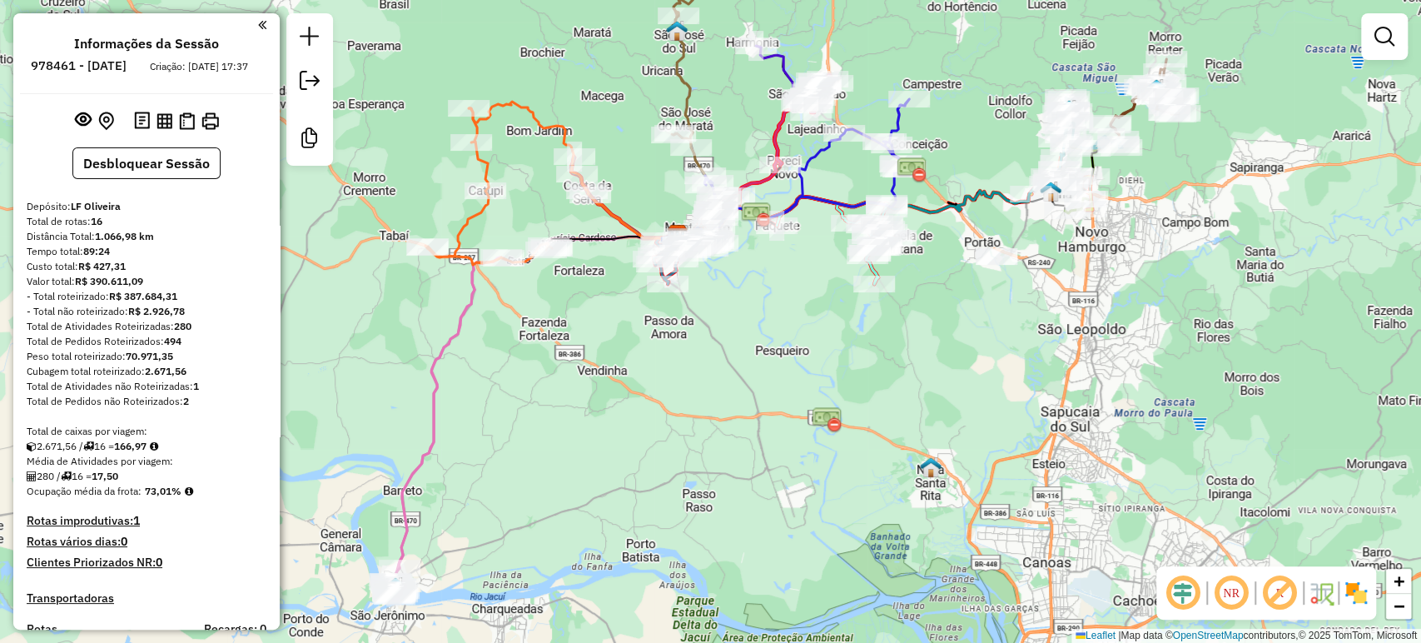
click at [879, 340] on div "Janela de atendimento Grade de atendimento Capacidade Transportadoras Veículos …" at bounding box center [710, 321] width 1421 height 643
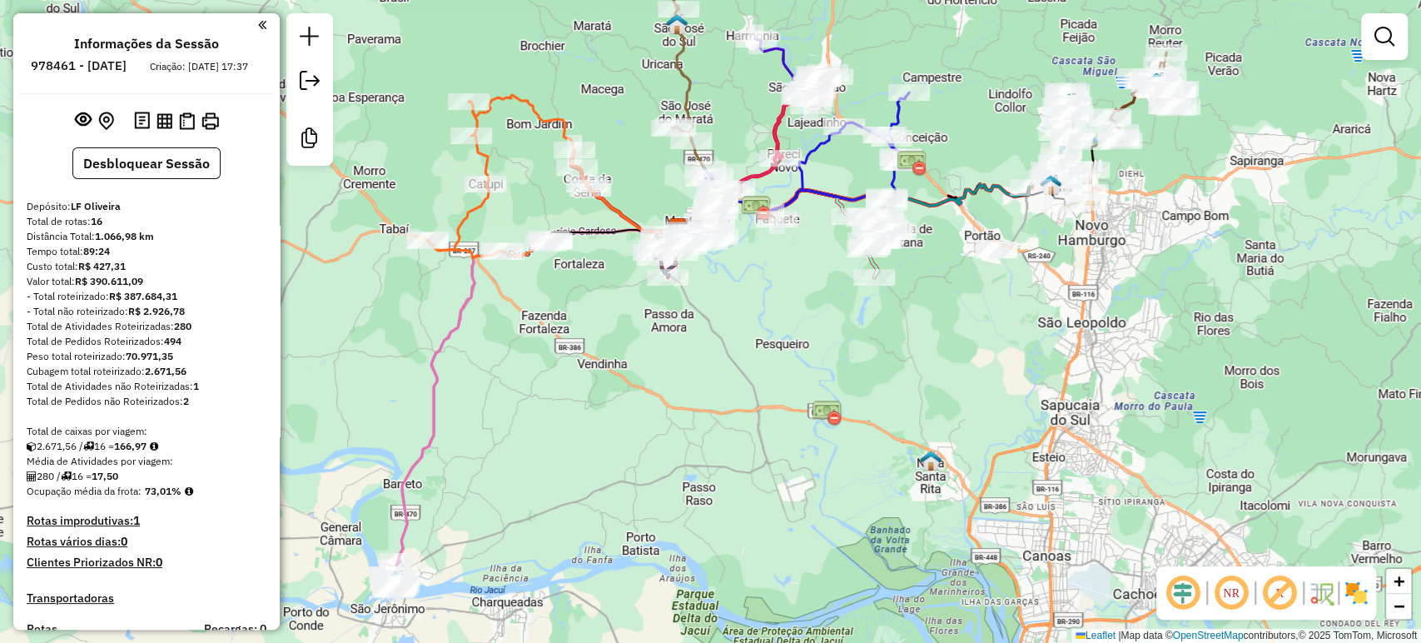
click at [870, 359] on div "Janela de atendimento Grade de atendimento Capacidade Transportadoras Veículos …" at bounding box center [710, 321] width 1421 height 643
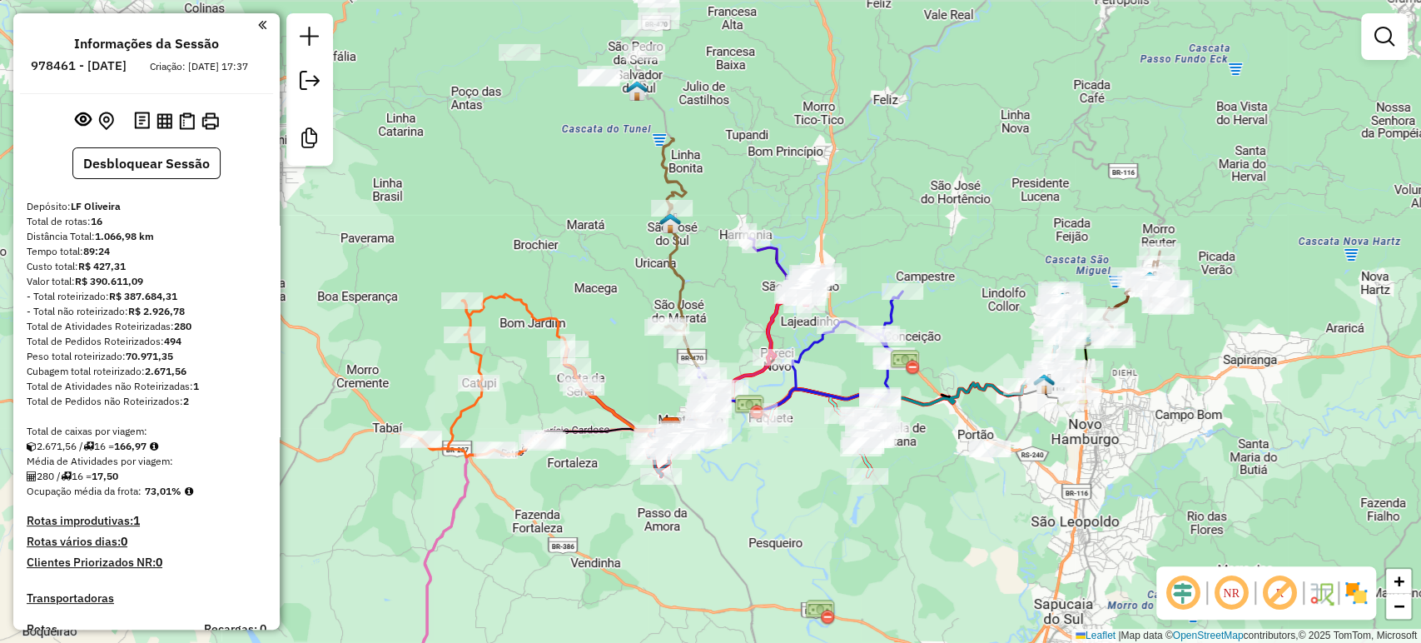
drag, startPoint x: 697, startPoint y: 357, endPoint x: 691, endPoint y: 558, distance: 201.5
click at [691, 558] on div "Janela de atendimento Grade de atendimento Capacidade Transportadoras Veículos …" at bounding box center [710, 321] width 1421 height 643
drag, startPoint x: 739, startPoint y: 290, endPoint x: 726, endPoint y: 263, distance: 29.8
click at [726, 263] on div "Janela de atendimento Grade de atendimento Capacidade Transportadoras Veículos …" at bounding box center [710, 321] width 1421 height 643
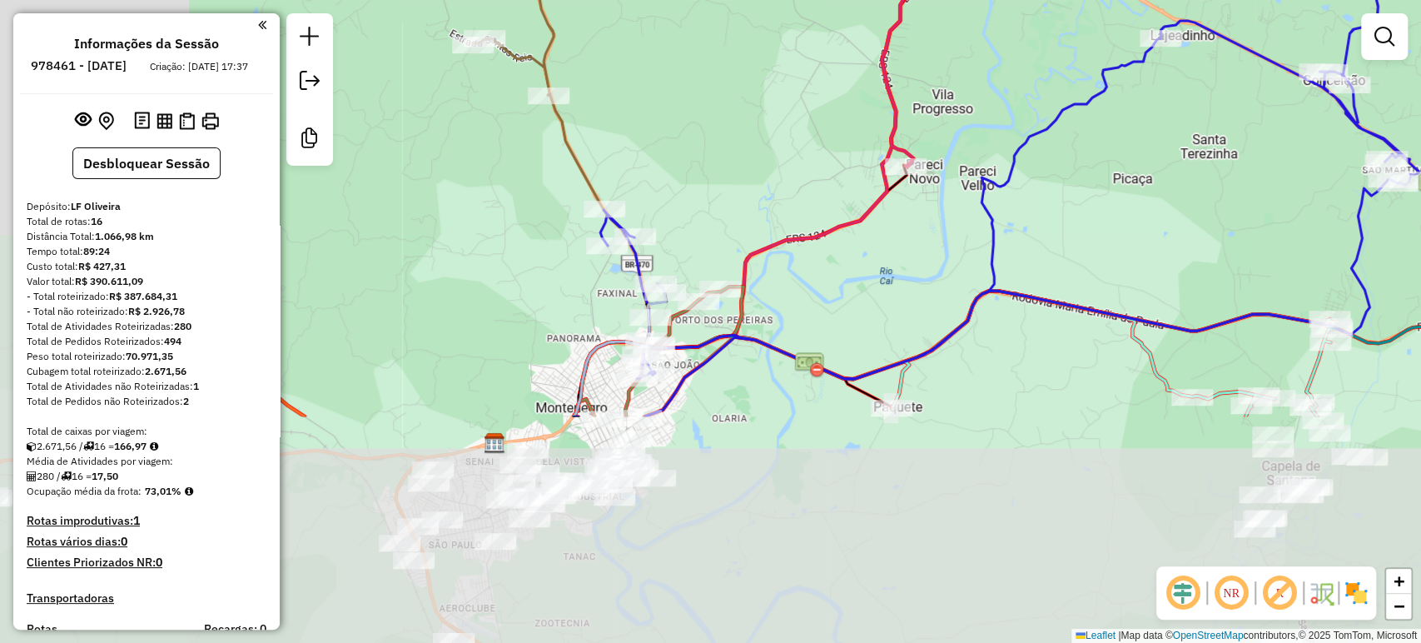
drag, startPoint x: 534, startPoint y: 494, endPoint x: 814, endPoint y: 204, distance: 403.2
click at [814, 204] on div "Janela de atendimento Grade de atendimento Capacidade Transportadoras Veículos …" at bounding box center [710, 321] width 1421 height 643
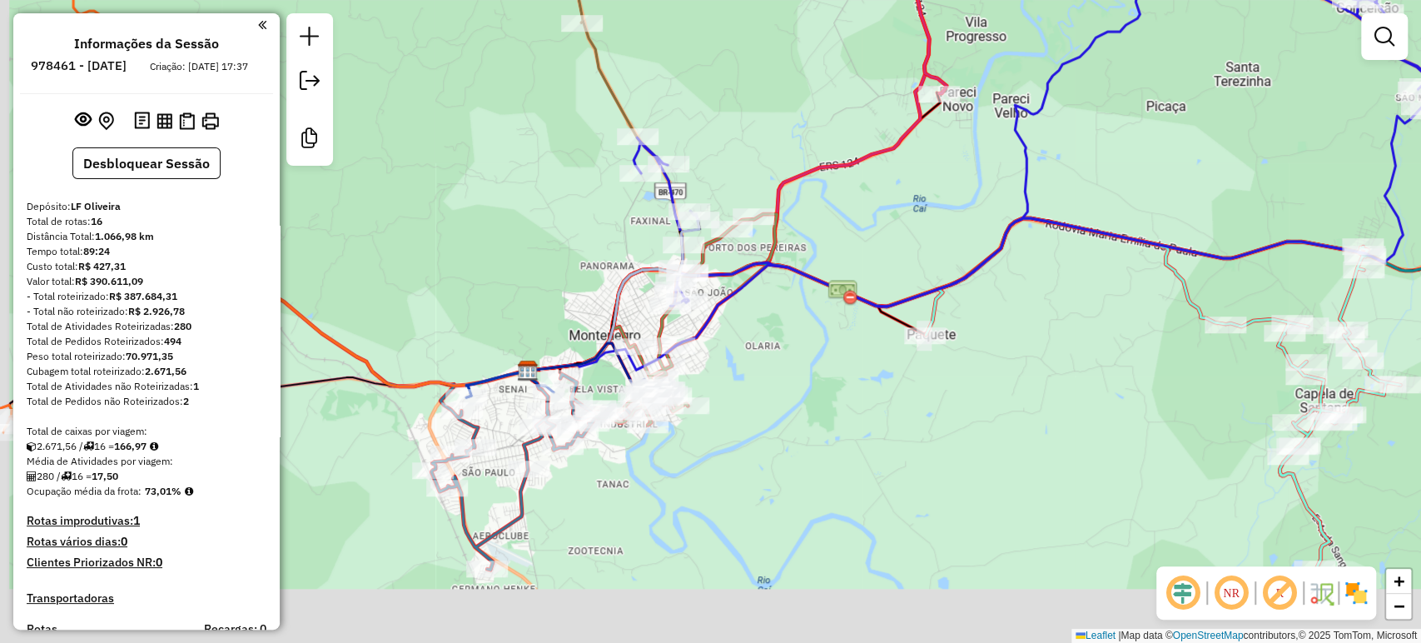
drag, startPoint x: 533, startPoint y: 532, endPoint x: 560, endPoint y: 467, distance: 70.5
click at [560, 467] on div "Rota 4 - Placa IVW9264 412 - PADARIA E ACOUGUE RO Janela de atendimento Grade d…" at bounding box center [710, 321] width 1421 height 643
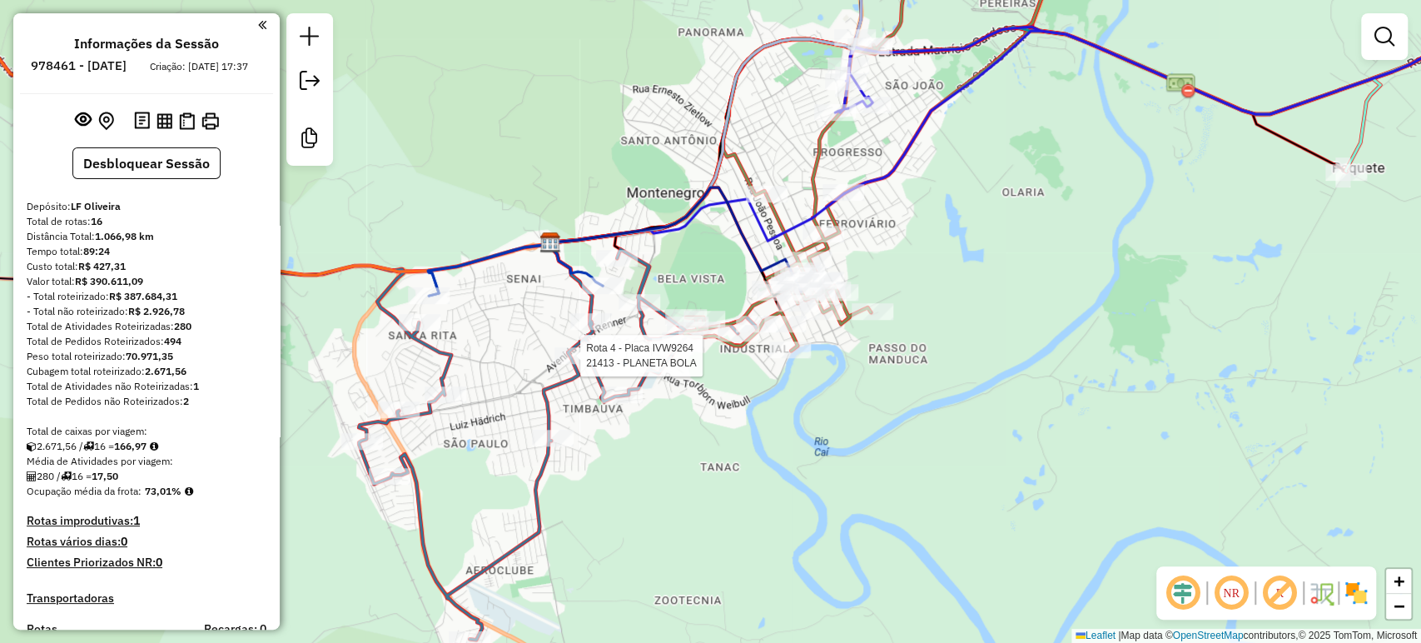
select select "**********"
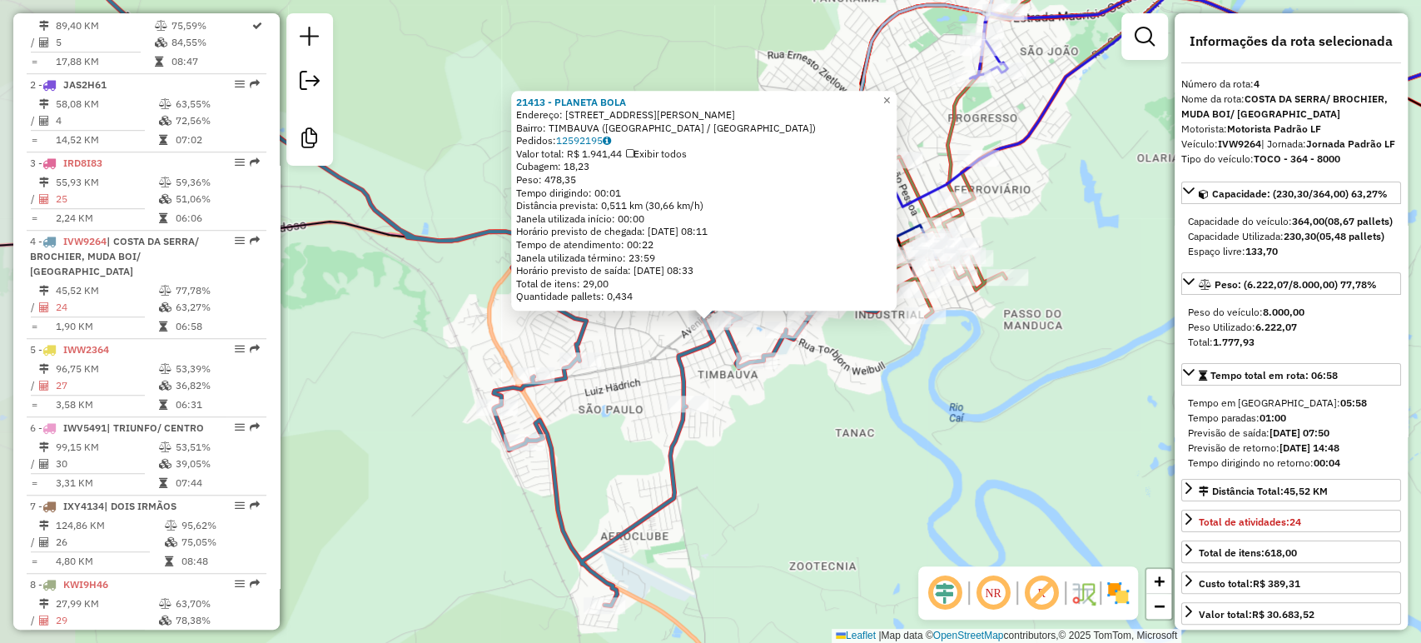
scroll to position [926, 0]
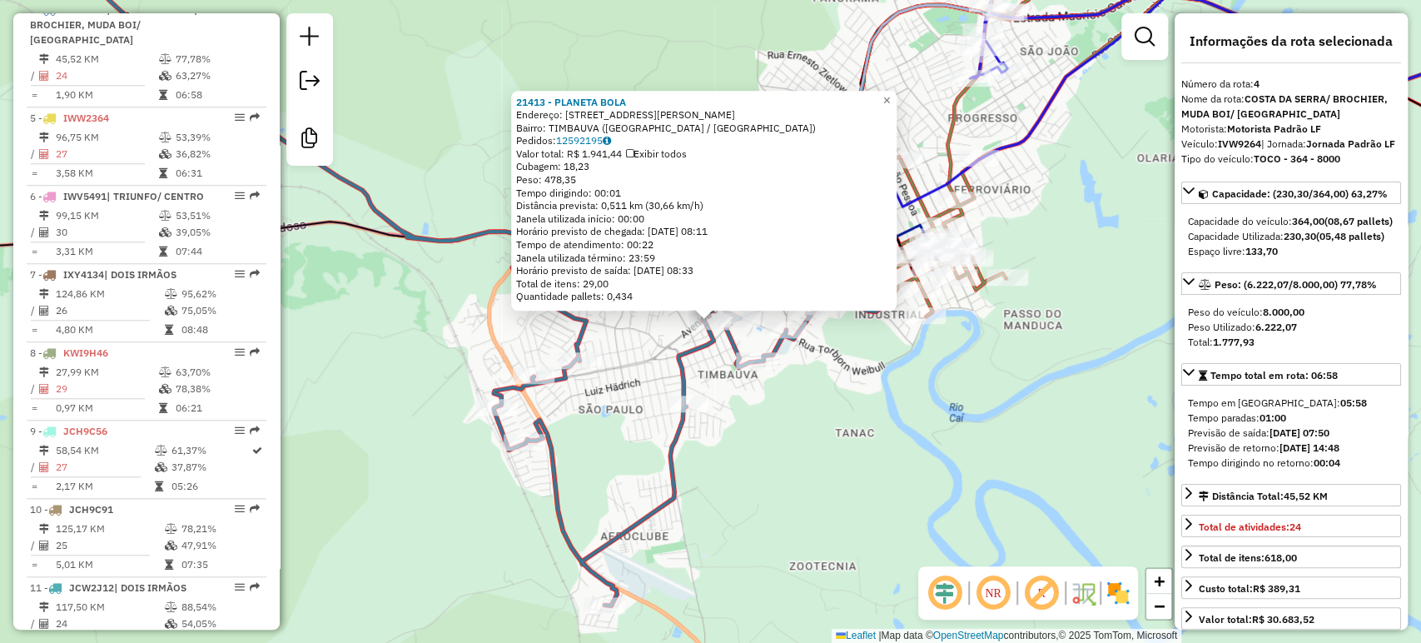
click at [788, 478] on div "21413 - PLANETA BOLA Endereço: R JACINTO JOSE FERNANDES 12 Bairro: TIMBAUVA (MO…" at bounding box center [710, 321] width 1421 height 643
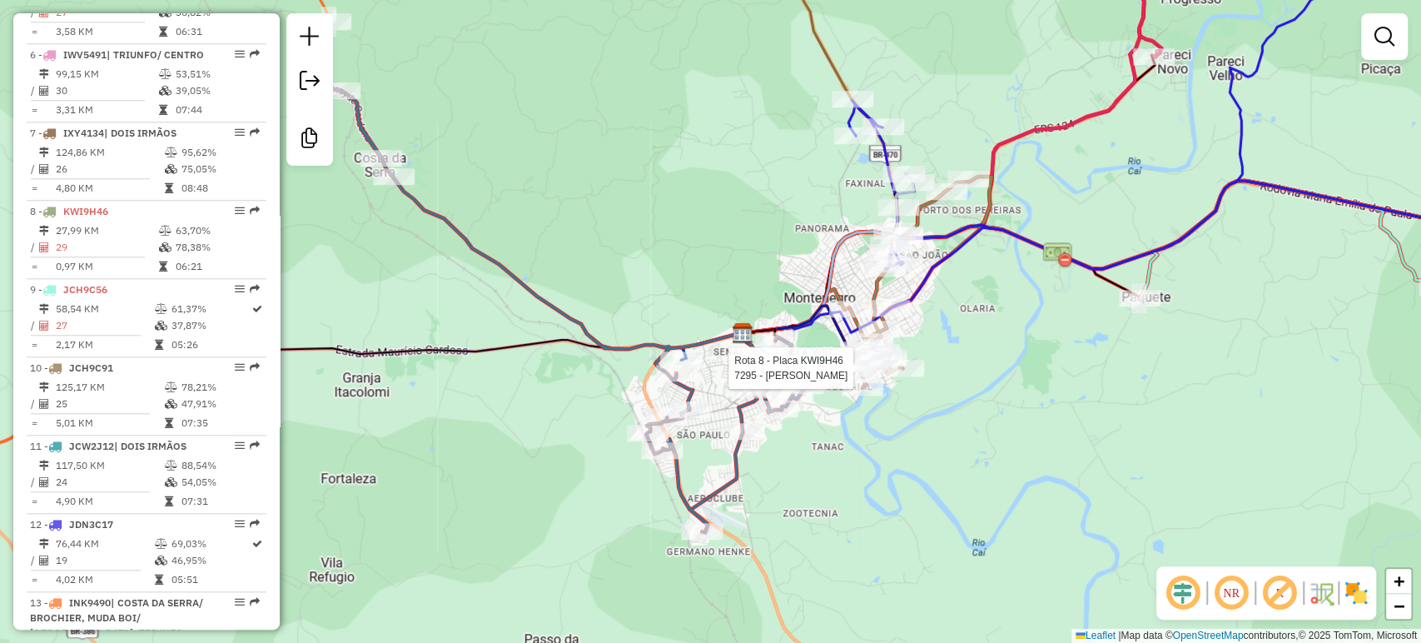
select select "**********"
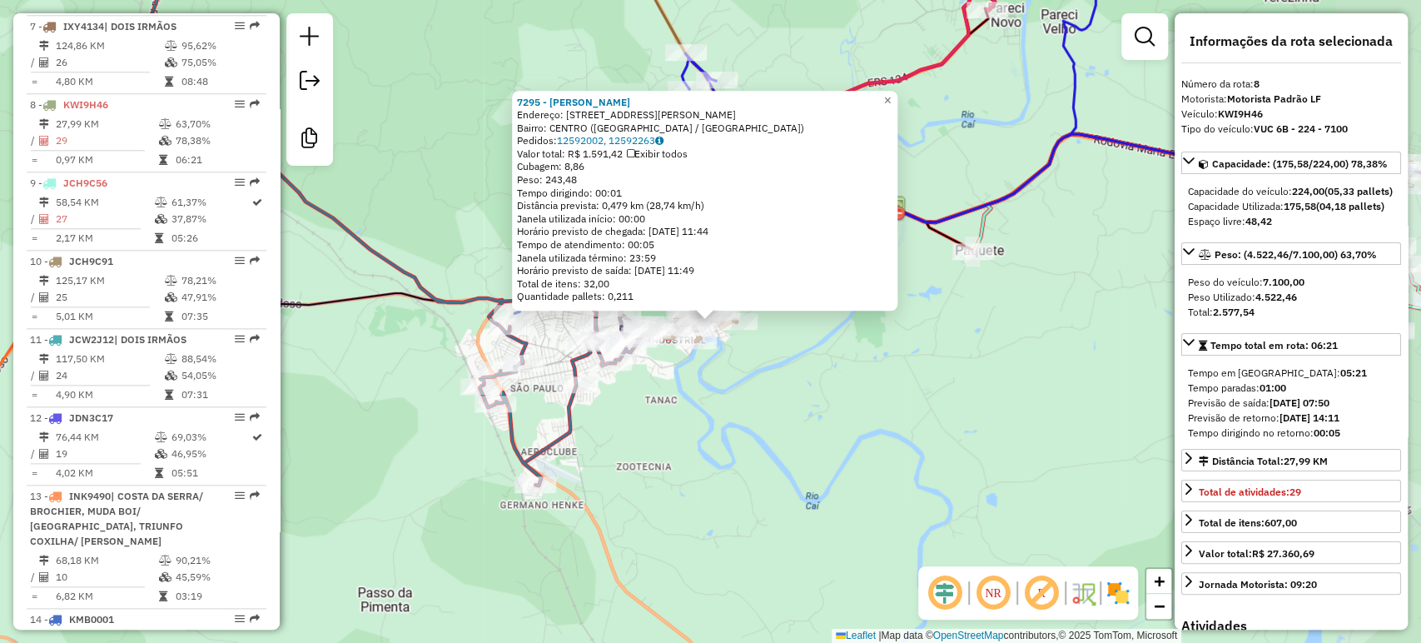
scroll to position [1283, 0]
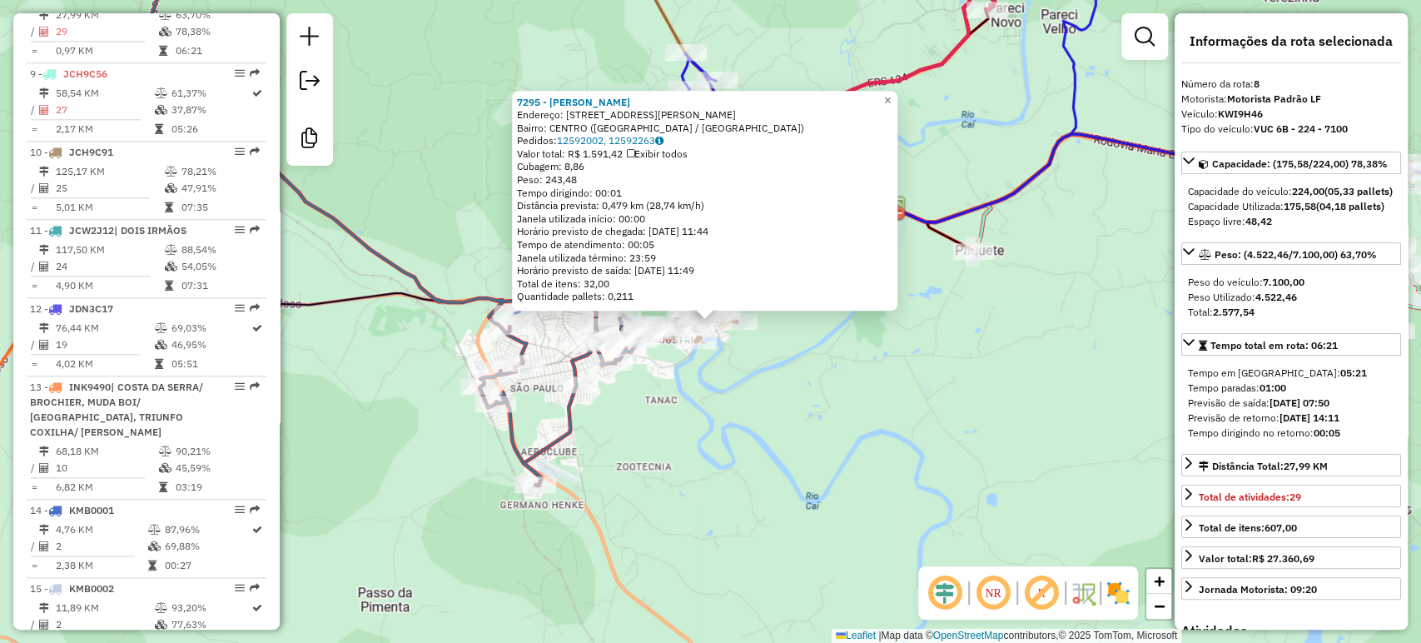
click at [763, 412] on div "7295 - RENATA DA SILVEIRA Endereço: R RAMIRO BARCELOS 1105 Bairro: CENTRO (MONT…" at bounding box center [710, 321] width 1421 height 643
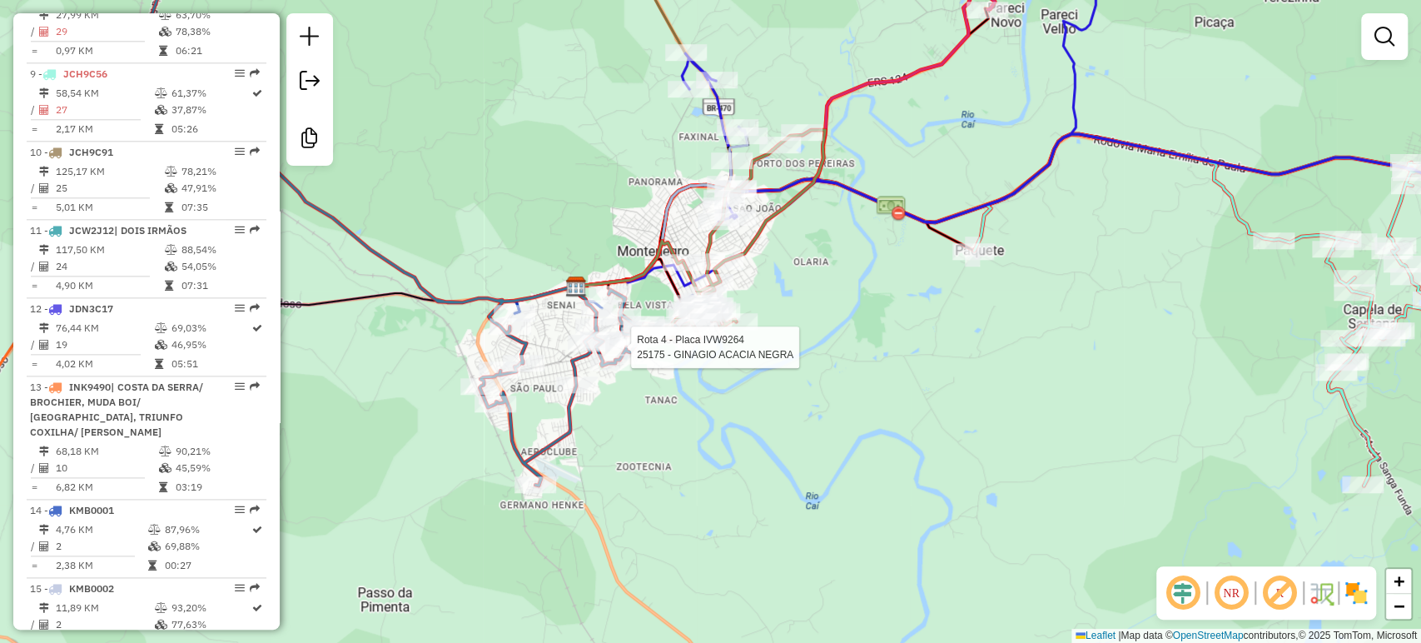
select select "**********"
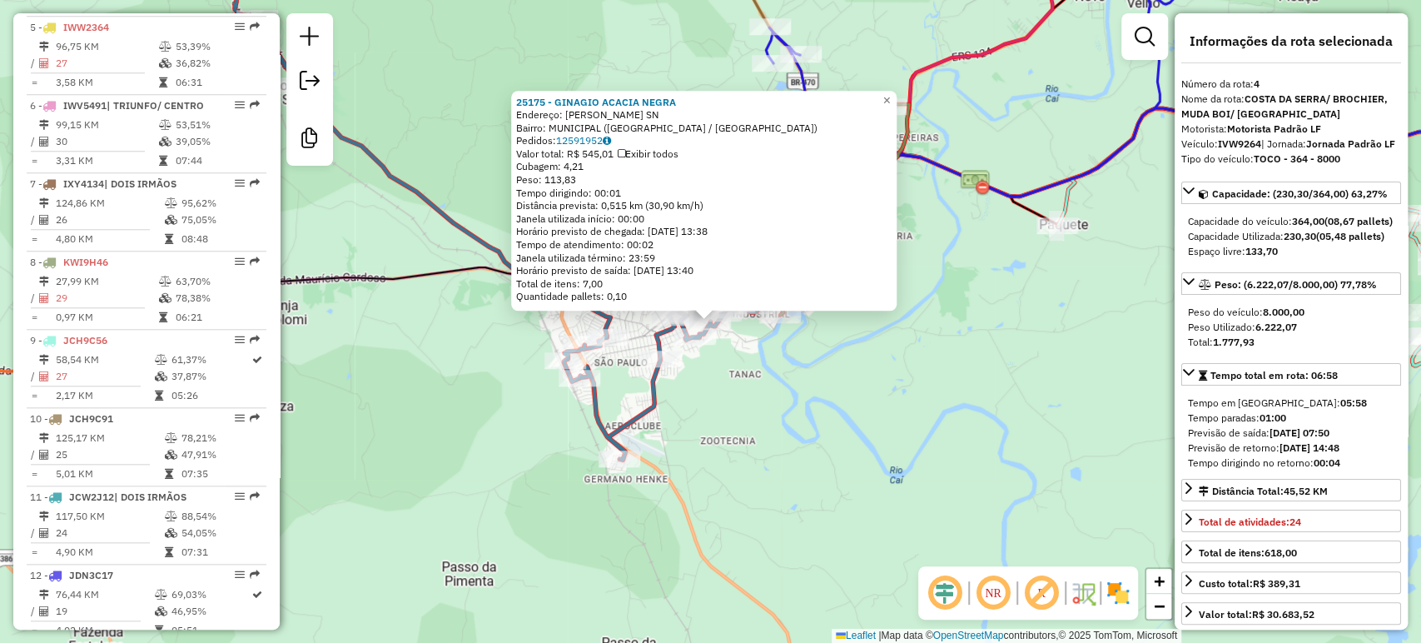
scroll to position [926, 0]
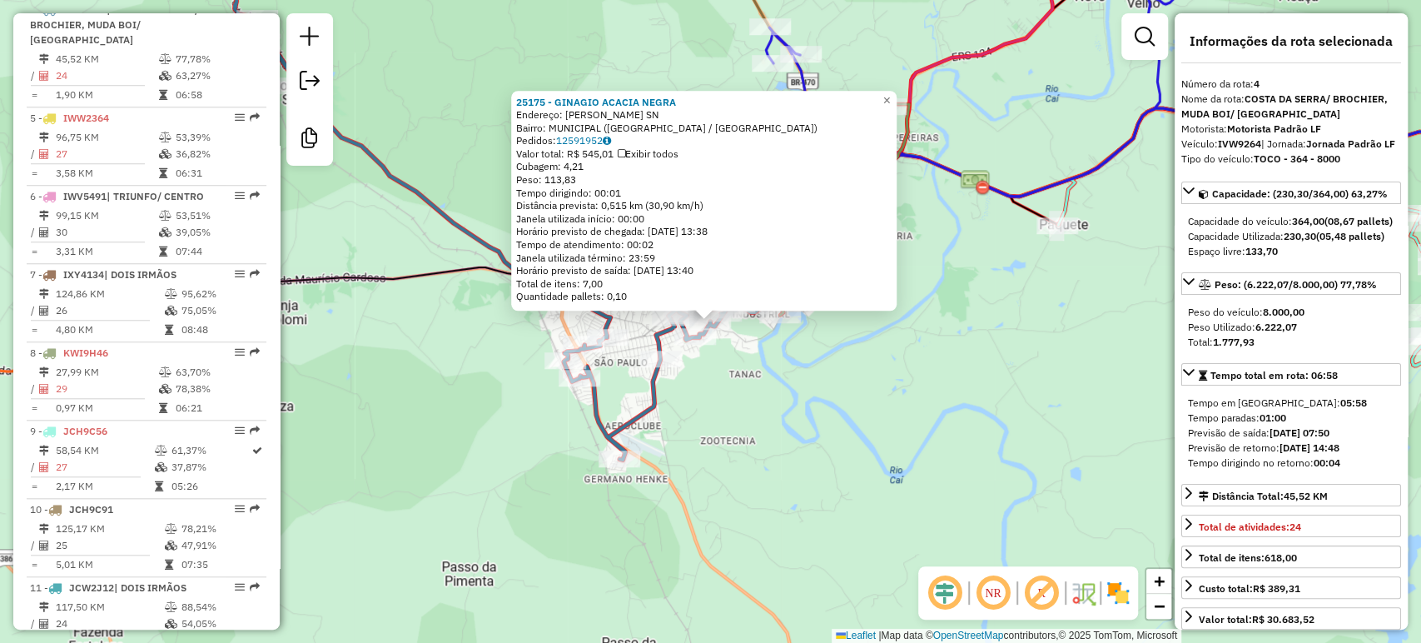
click at [765, 461] on div "25175 - GINAGIO ACACIA NEGRA Endereço: ALFREDO HOFFMANN SN Bairro: MUNICIPAL (M…" at bounding box center [710, 321] width 1421 height 643
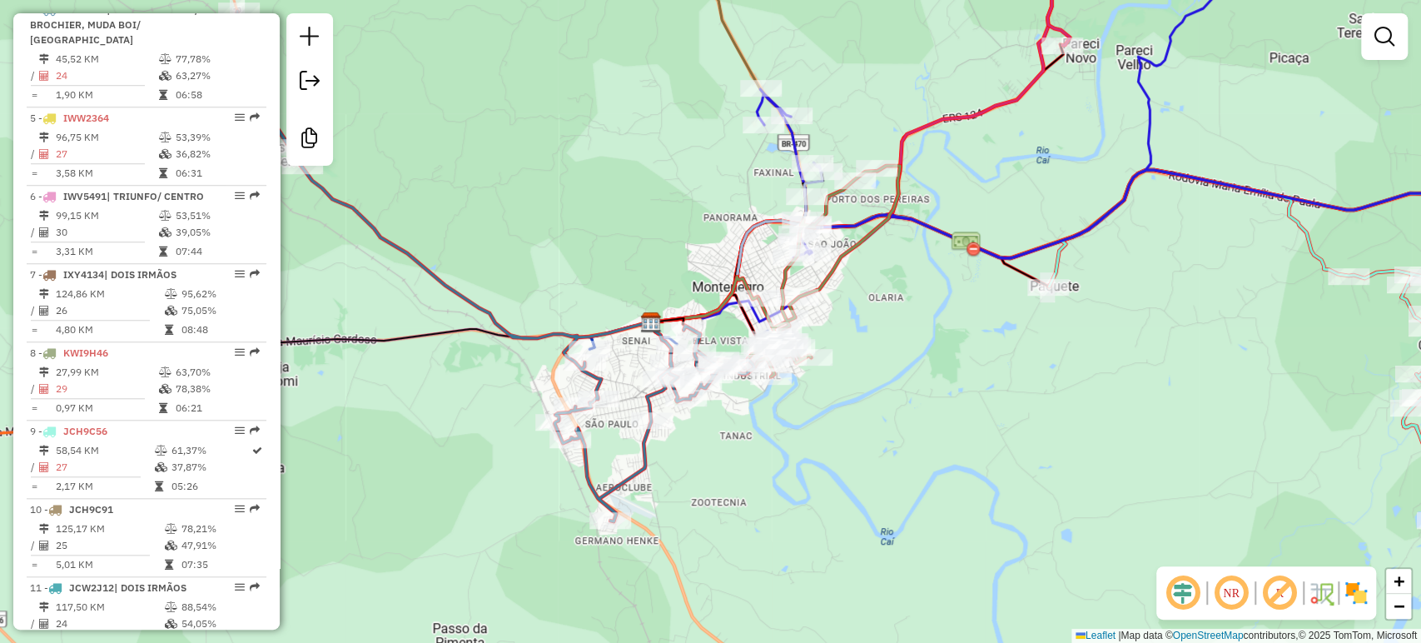
drag, startPoint x: 817, startPoint y: 385, endPoint x: 808, endPoint y: 455, distance: 71.3
click at [808, 455] on div "Janela de atendimento Grade de atendimento Capacidade Transportadoras Veículos …" at bounding box center [710, 321] width 1421 height 643
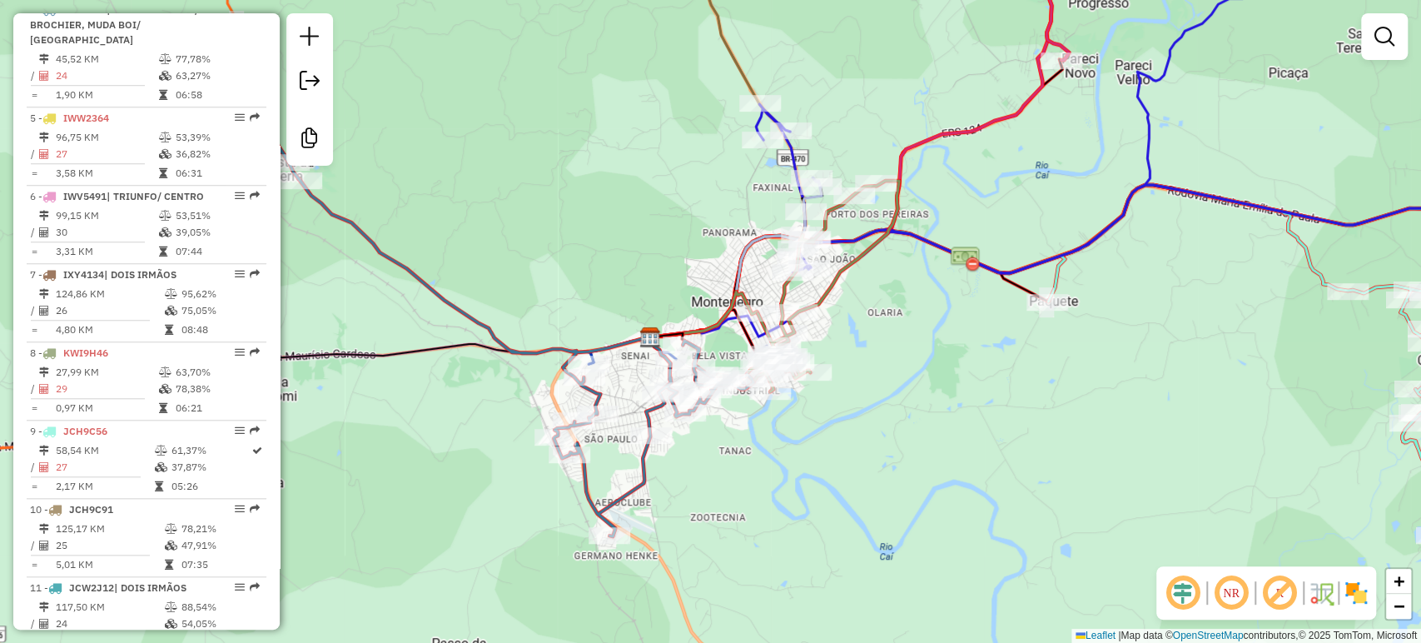
drag, startPoint x: 808, startPoint y: 455, endPoint x: 807, endPoint y: 466, distance: 10.9
click at [807, 466] on div "Janela de atendimento Grade de atendimento Capacidade Transportadoras Veículos …" at bounding box center [710, 321] width 1421 height 643
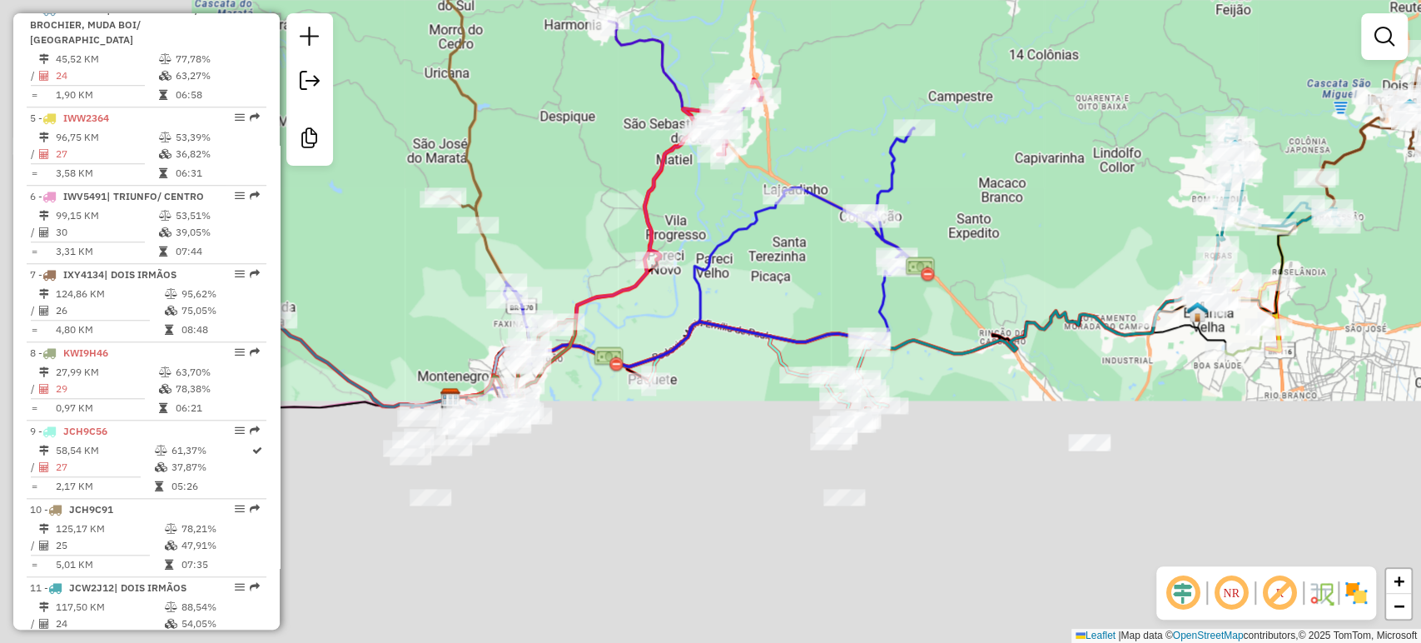
drag, startPoint x: 752, startPoint y: 477, endPoint x: 1140, endPoint y: 171, distance: 494.4
click at [1140, 171] on div "Janela de atendimento Grade de atendimento Capacidade Transportadoras Veículos …" at bounding box center [710, 321] width 1421 height 643
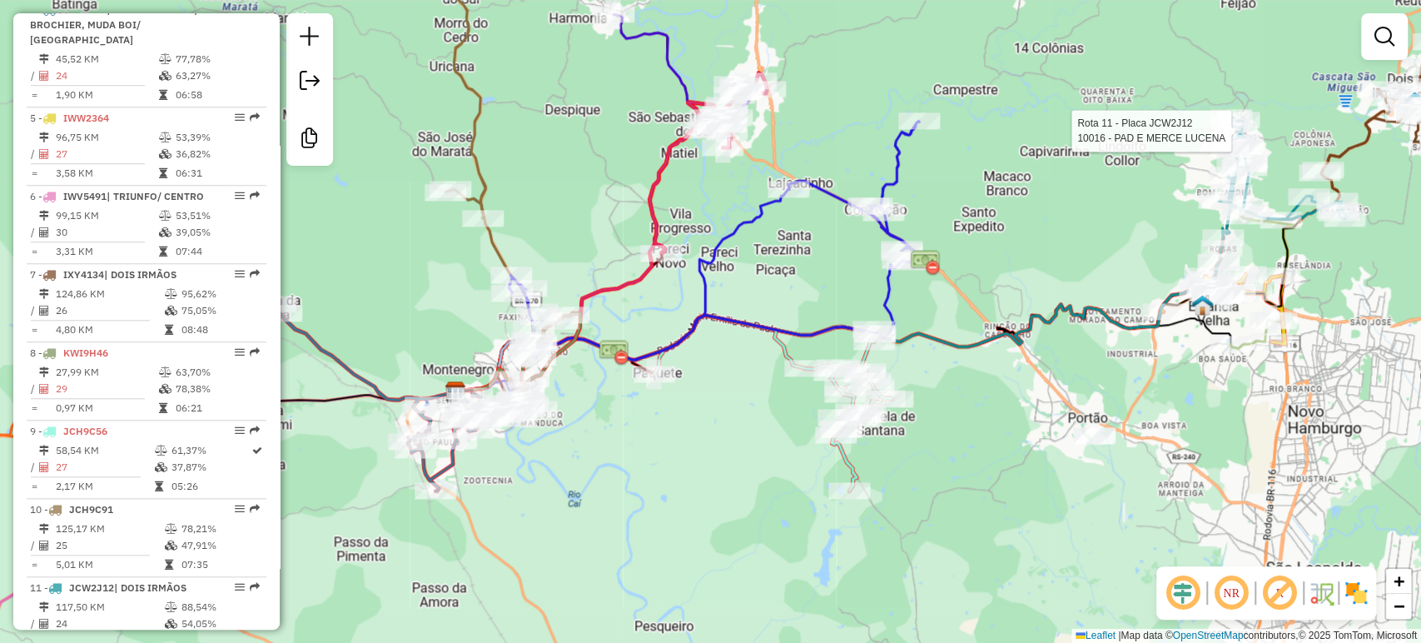
drag, startPoint x: 756, startPoint y: 412, endPoint x: 852, endPoint y: 375, distance: 103.3
click at [851, 378] on div "Rota 11 - Placa JCW2J12 10016 - PAD E MERCE LUCENA Rota 9 - Placa JCH9C56 22560…" at bounding box center [710, 321] width 1421 height 643
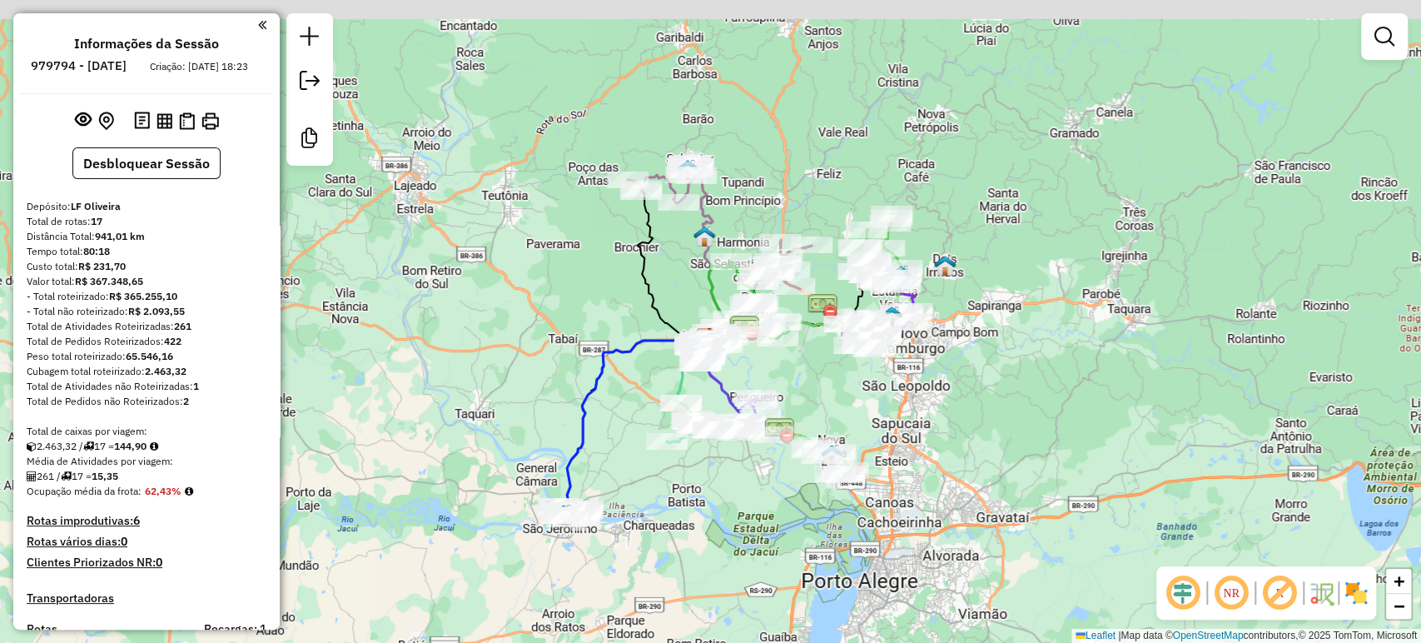
drag, startPoint x: 777, startPoint y: 351, endPoint x: 792, endPoint y: 373, distance: 26.8
click at [792, 373] on div "Janela de atendimento Grade de atendimento Capacidade Transportadoras Veículos …" at bounding box center [710, 321] width 1421 height 643
